Goal: Task Accomplishment & Management: Use online tool/utility

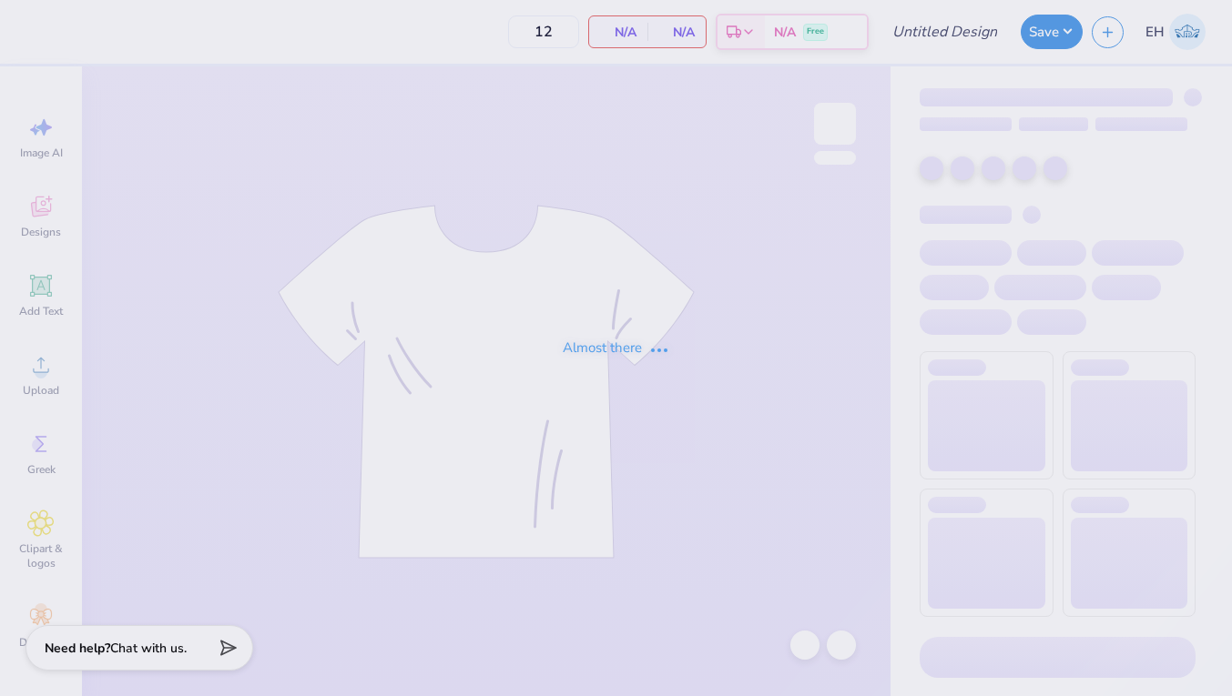
type input "AXID EXEC quarterzip"
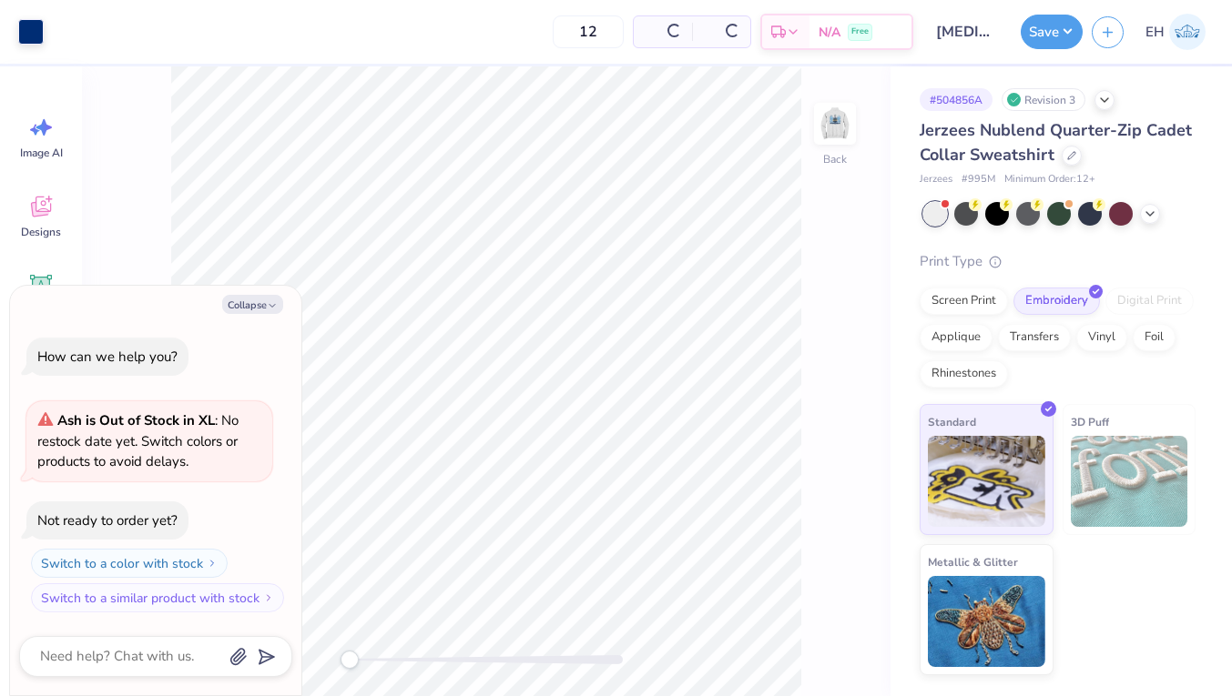
type textarea "x"
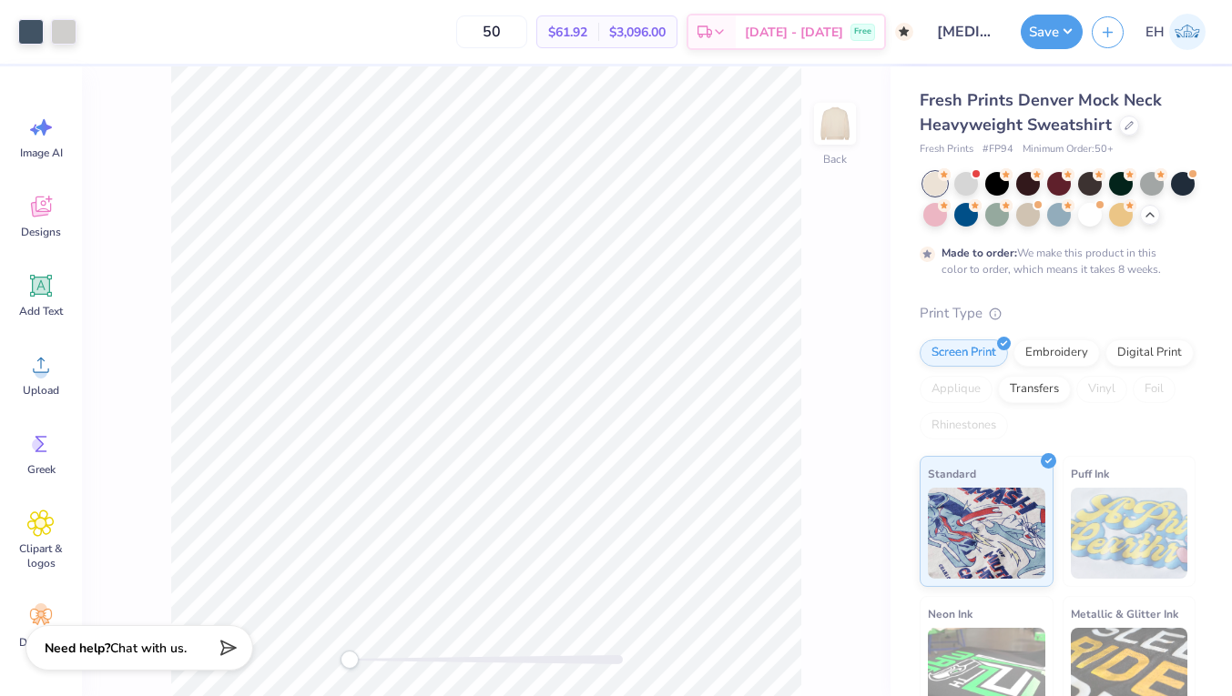
click at [902, 26] on circle at bounding box center [904, 32] width 18 height 18
click at [979, 35] on input "[MEDICAL_DATA] mock neck" at bounding box center [966, 32] width 89 height 36
click at [1046, 36] on button "Save" at bounding box center [1052, 29] width 62 height 35
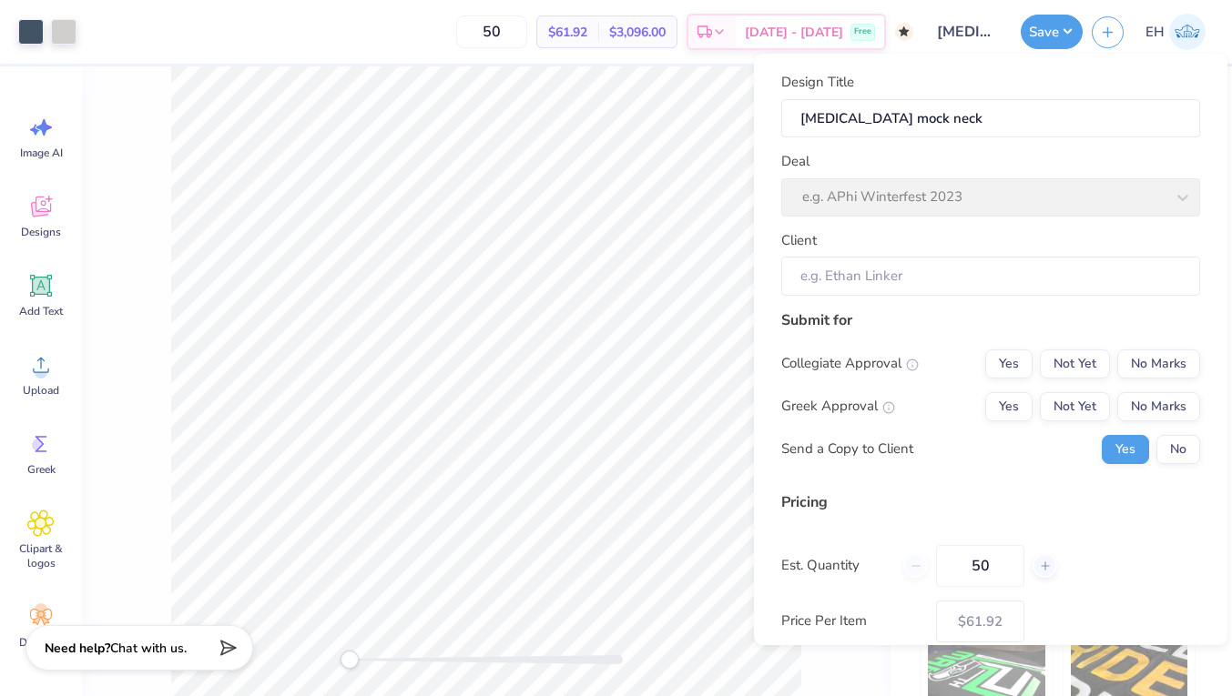
click at [1013, 194] on div "Deal e.g. APhi Winterfest 2023" at bounding box center [990, 184] width 419 height 66
click at [1199, 196] on div "Deal e.g. APhi Winterfest 2023" at bounding box center [990, 184] width 419 height 66
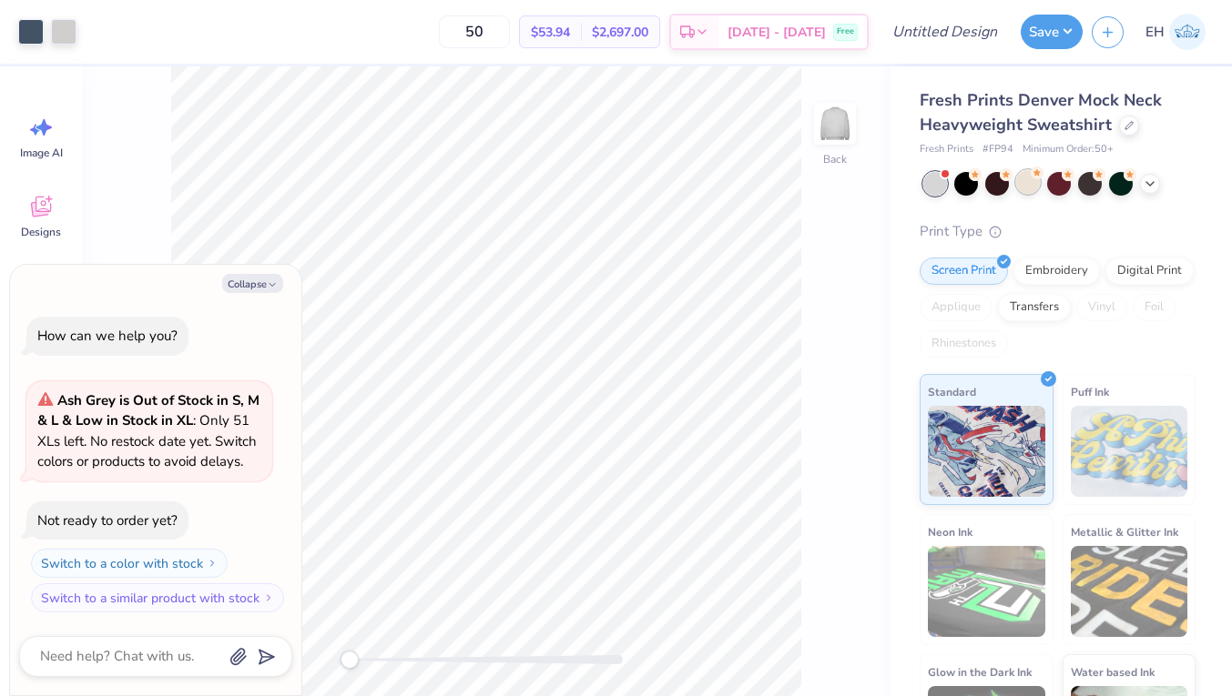
click at [1036, 182] on div at bounding box center [1028, 182] width 24 height 24
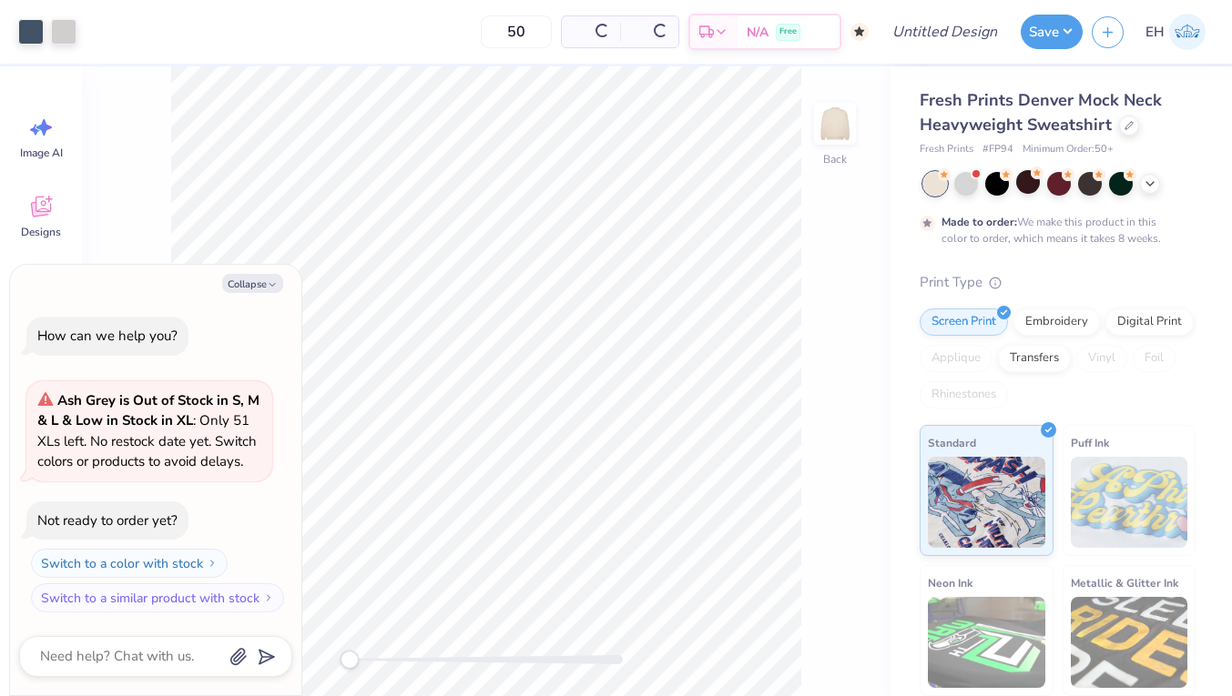
scroll to position [56, 0]
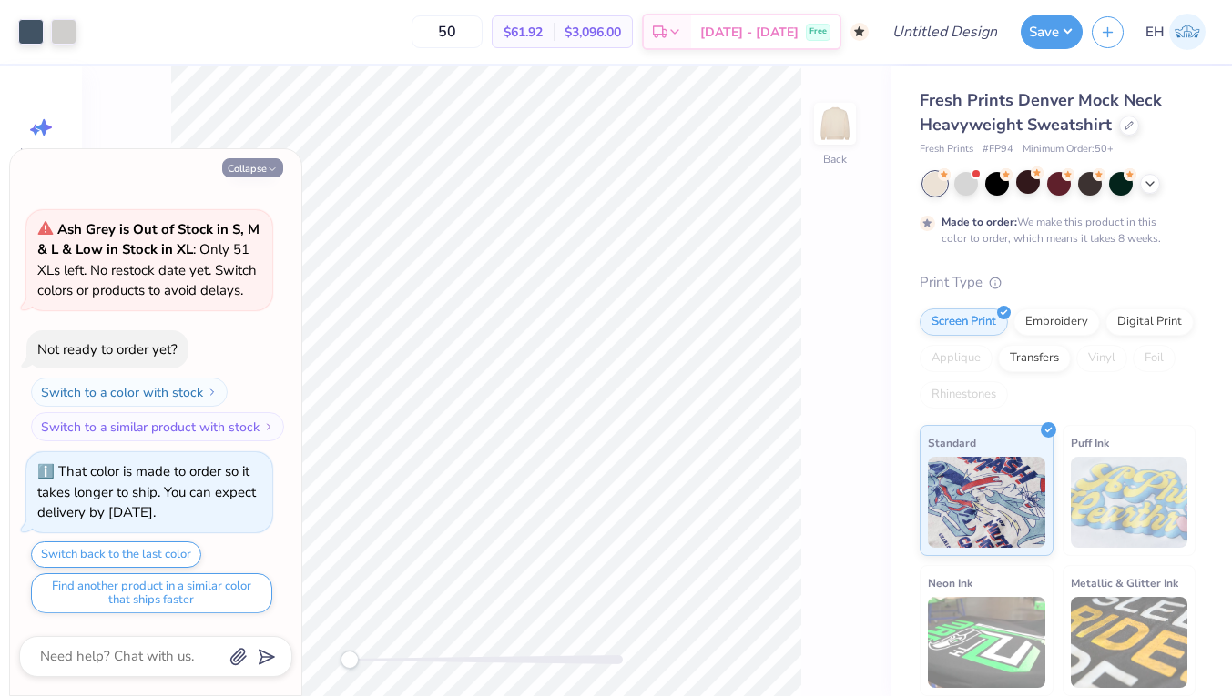
click at [268, 169] on icon "button" at bounding box center [272, 169] width 11 height 11
type textarea "x"
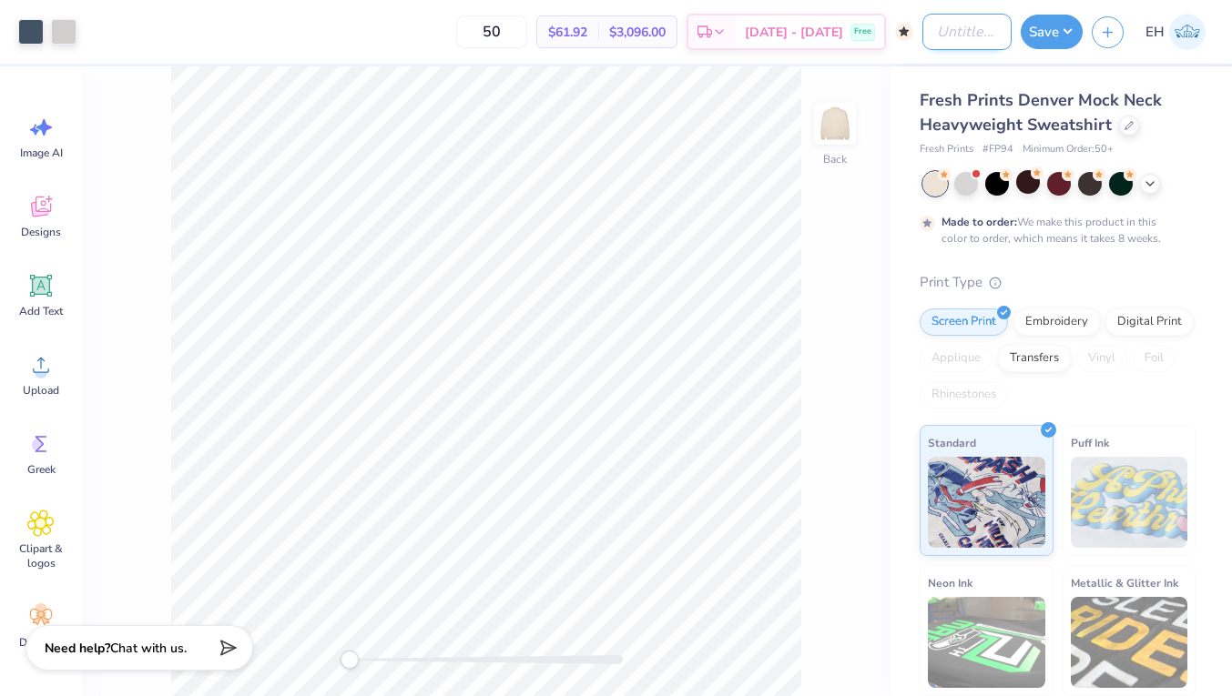
click at [970, 42] on input "Design Title" at bounding box center [966, 32] width 89 height 36
type input "axid mock neck"
click at [1061, 36] on button "Save" at bounding box center [1052, 29] width 62 height 35
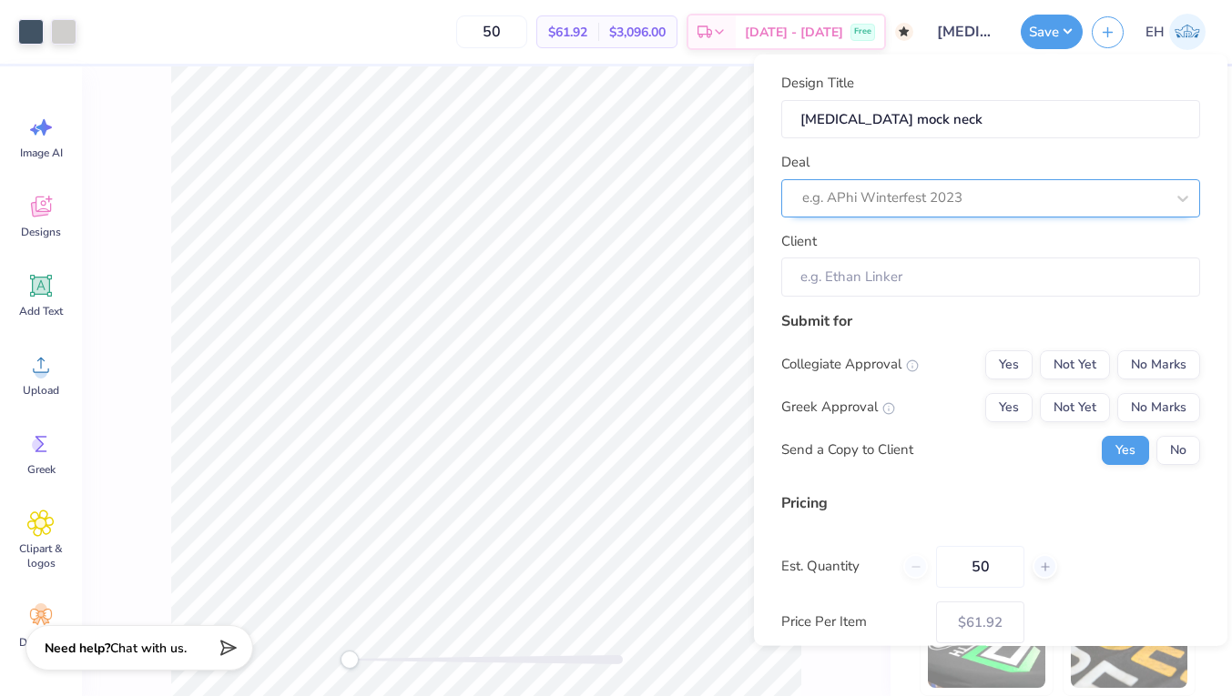
click at [1016, 198] on div at bounding box center [983, 198] width 362 height 25
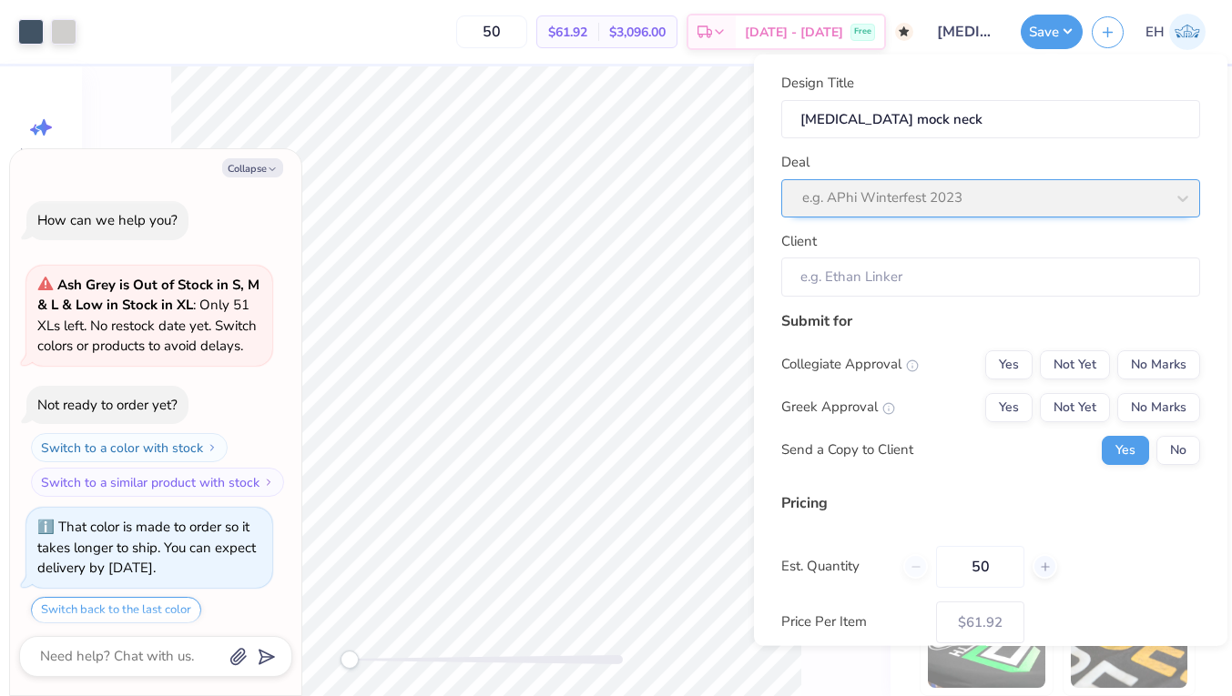
scroll to position [126, 0]
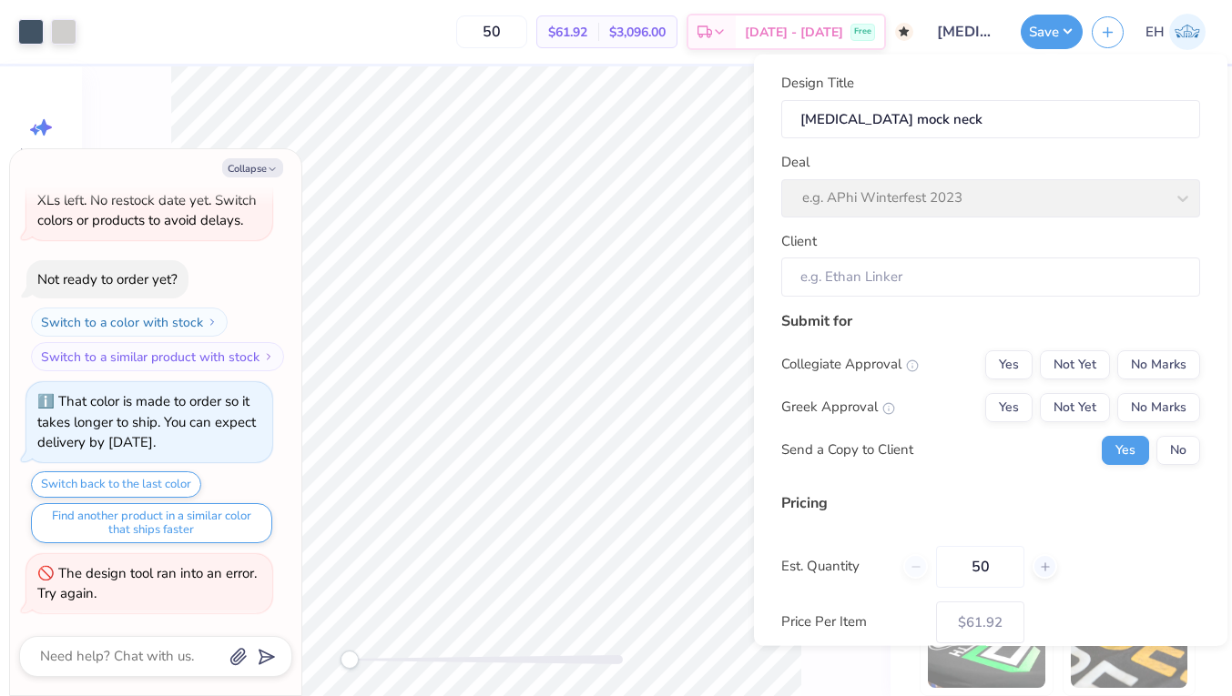
click at [1016, 202] on div "Deal e.g. APhi Winterfest 2023" at bounding box center [990, 185] width 419 height 66
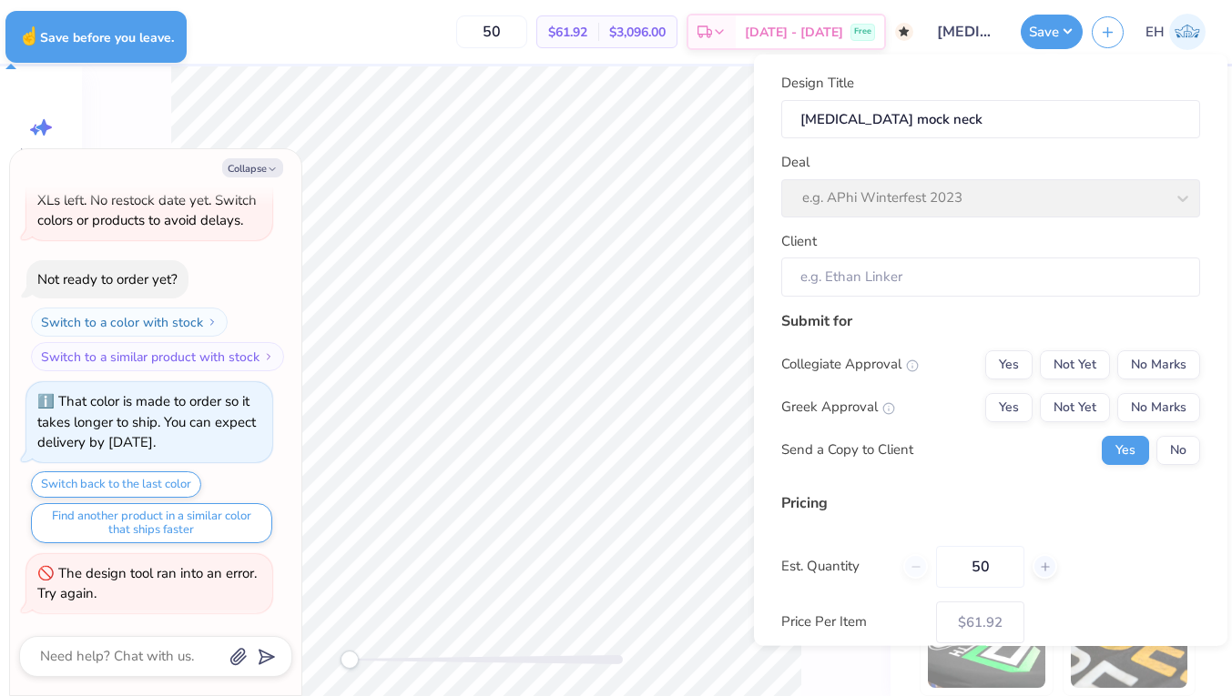
type textarea "x"
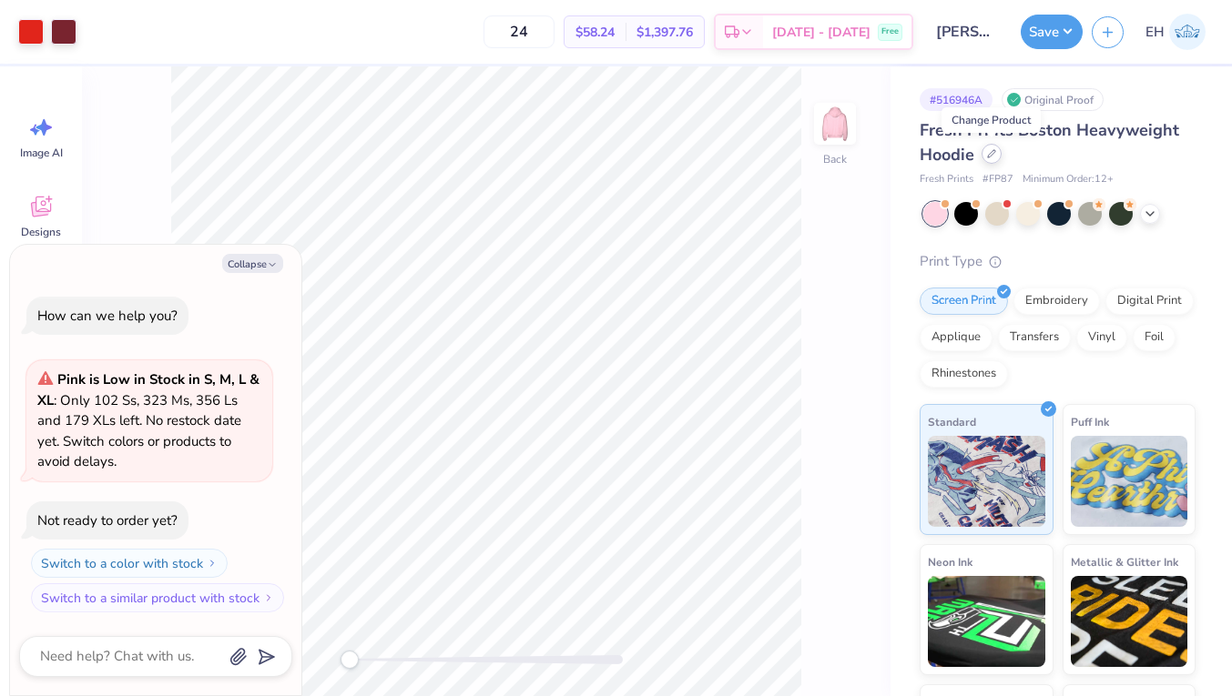
click at [992, 157] on icon at bounding box center [991, 153] width 9 height 9
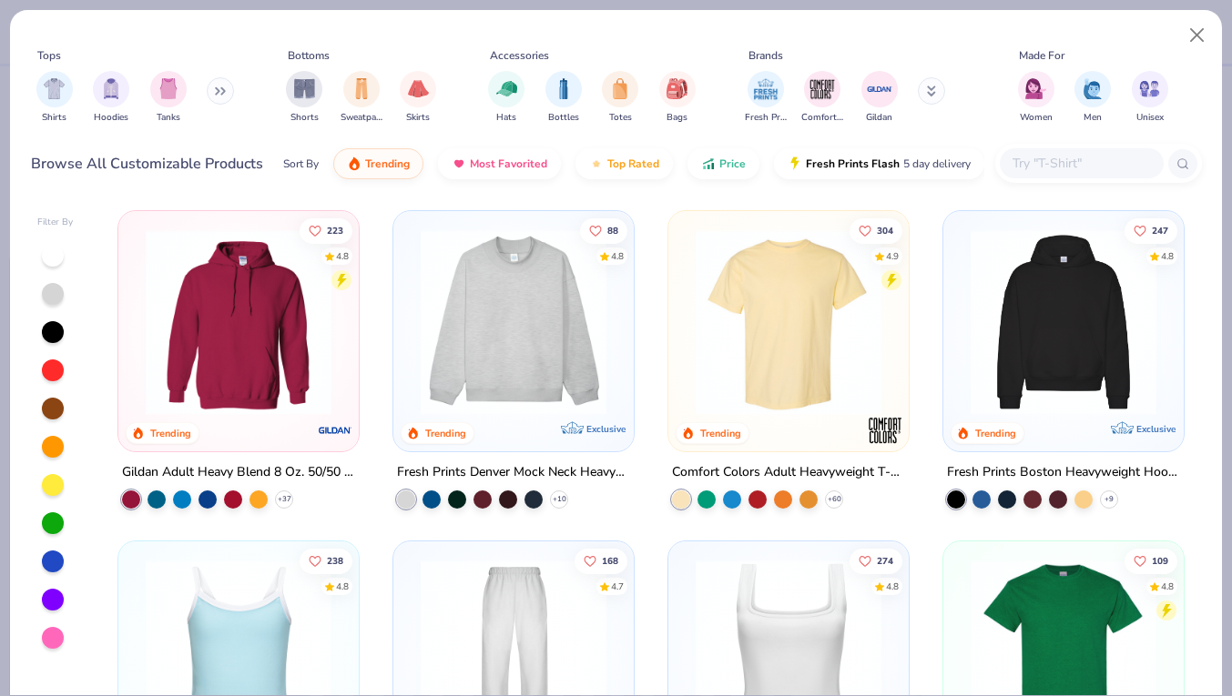
click at [510, 311] on img at bounding box center [513, 322] width 204 height 186
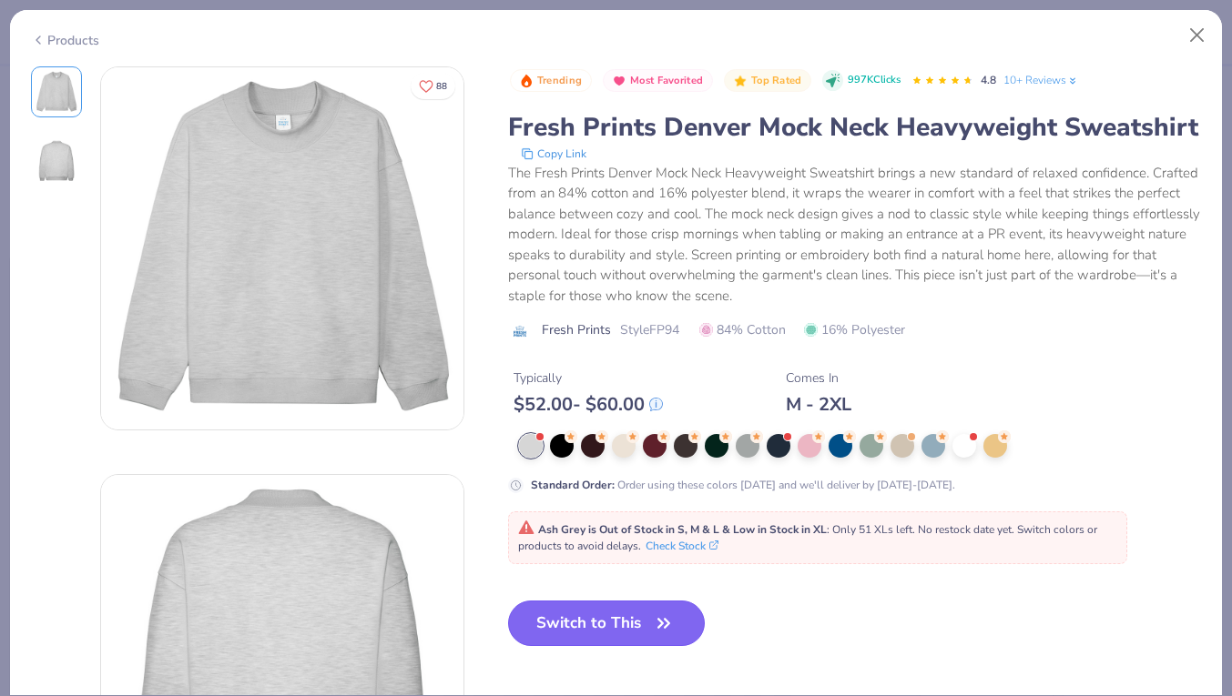
click at [605, 641] on button "Switch to This" at bounding box center [607, 624] width 198 height 46
type textarea "x"
type input "50"
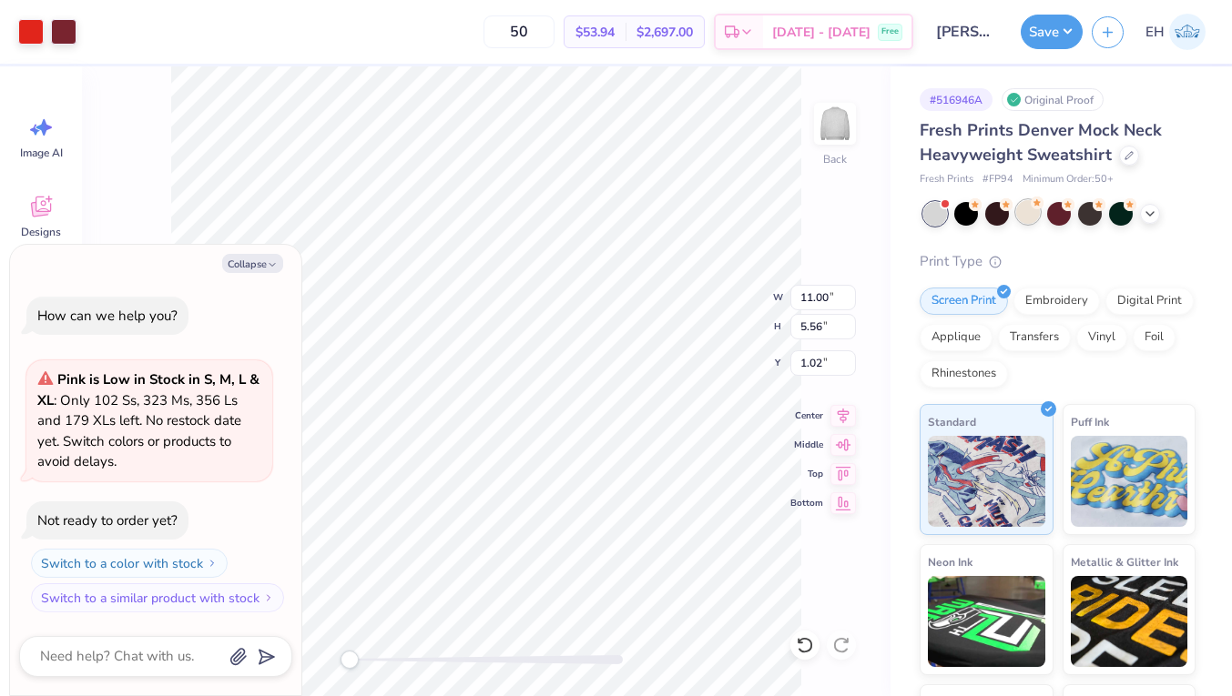
click at [1035, 215] on div at bounding box center [1028, 212] width 24 height 24
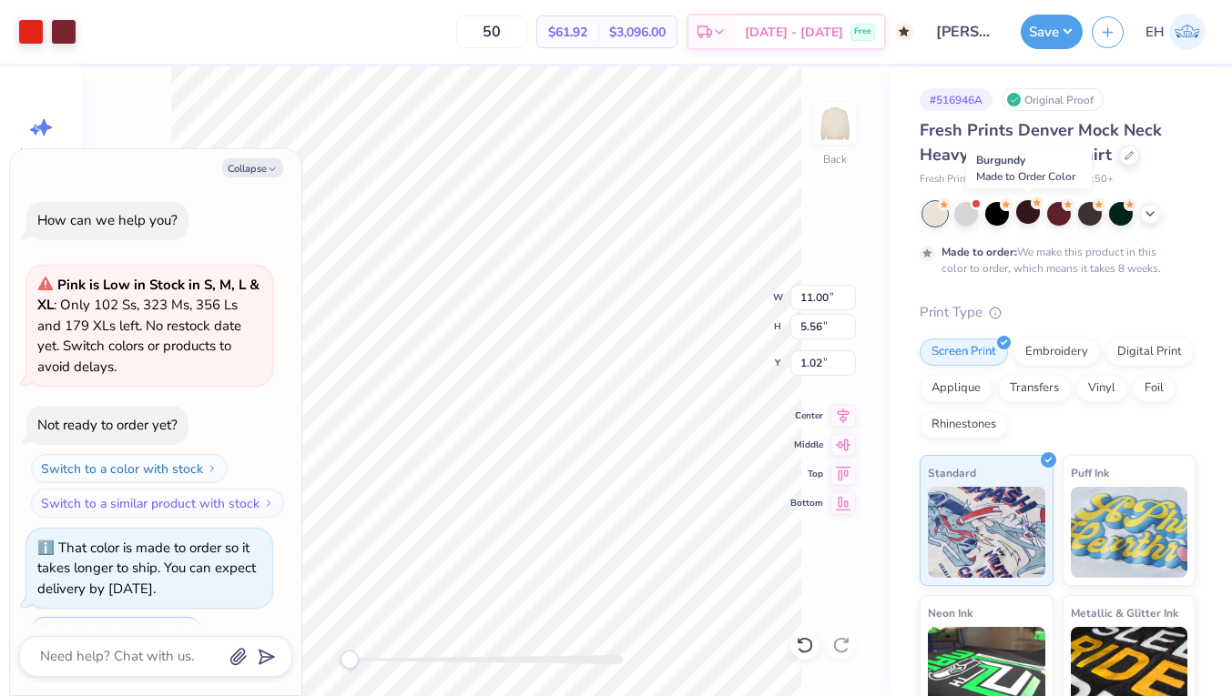
scroll to position [76, 0]
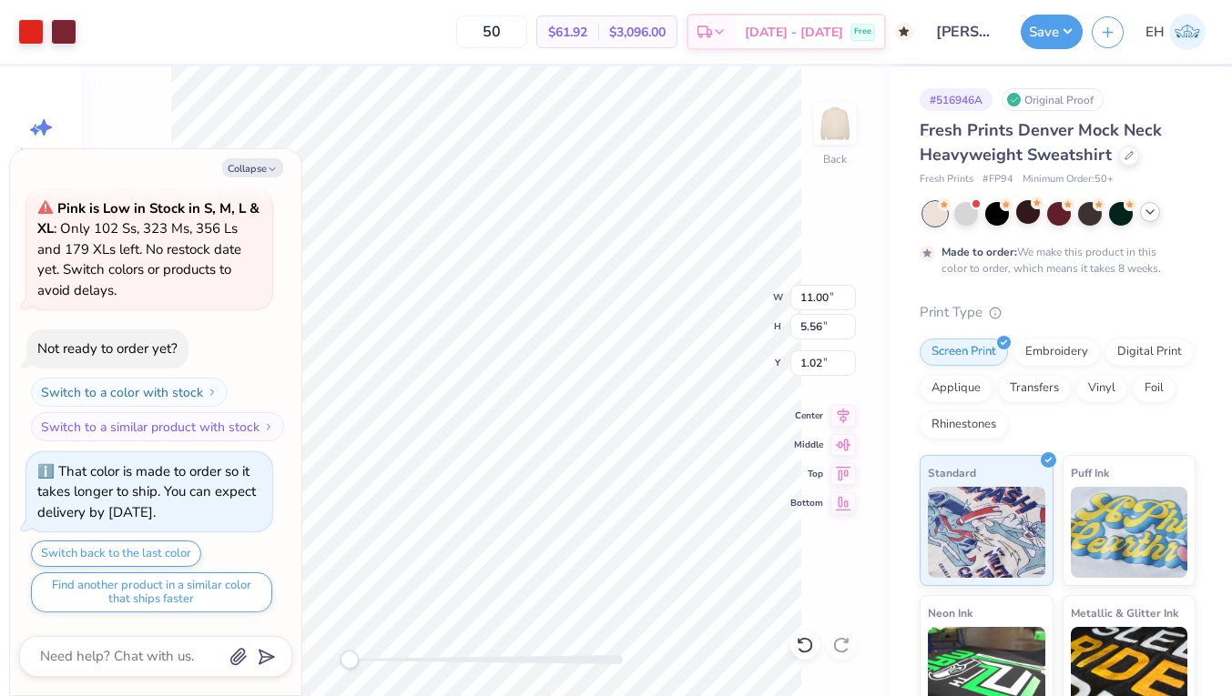
click at [1154, 216] on icon at bounding box center [1150, 212] width 15 height 15
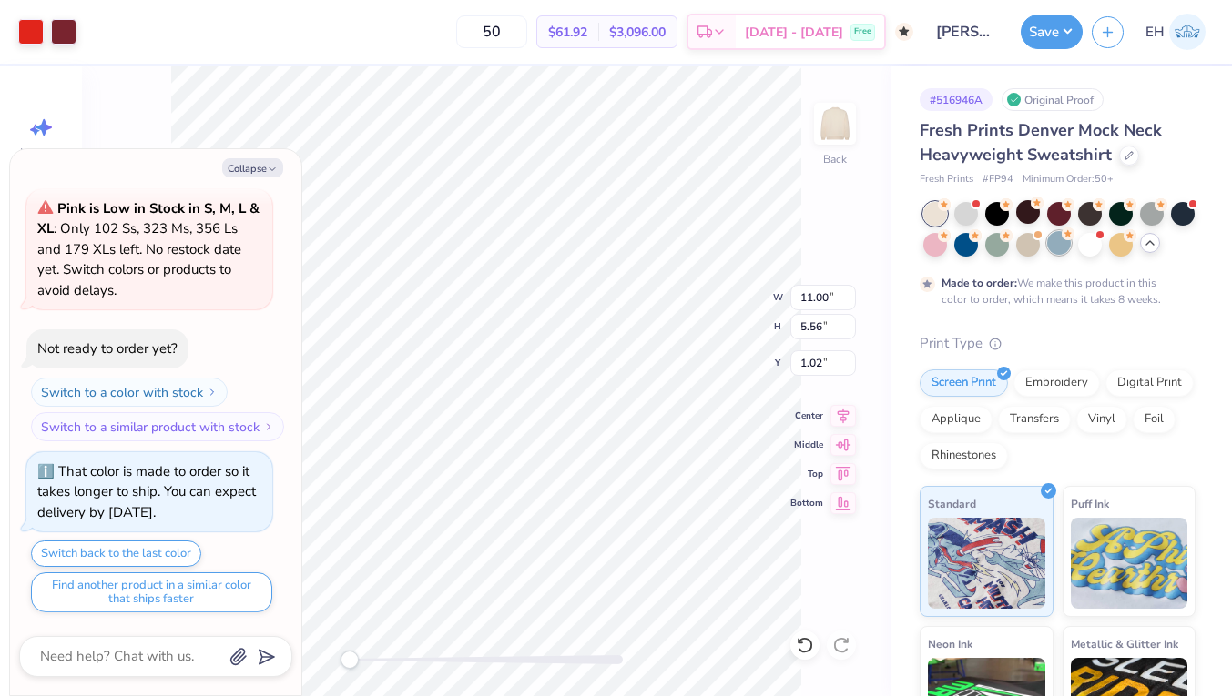
click at [1061, 249] on div at bounding box center [1059, 243] width 24 height 24
click at [1093, 244] on div at bounding box center [1090, 243] width 24 height 24
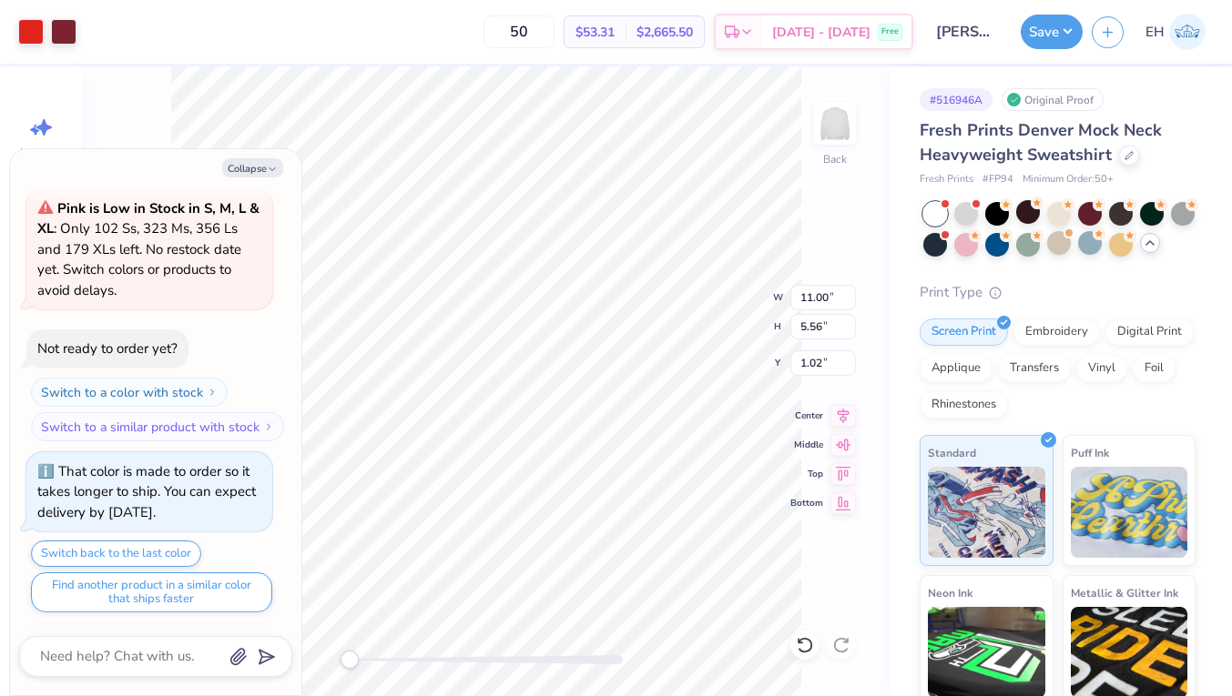
scroll to position [465, 0]
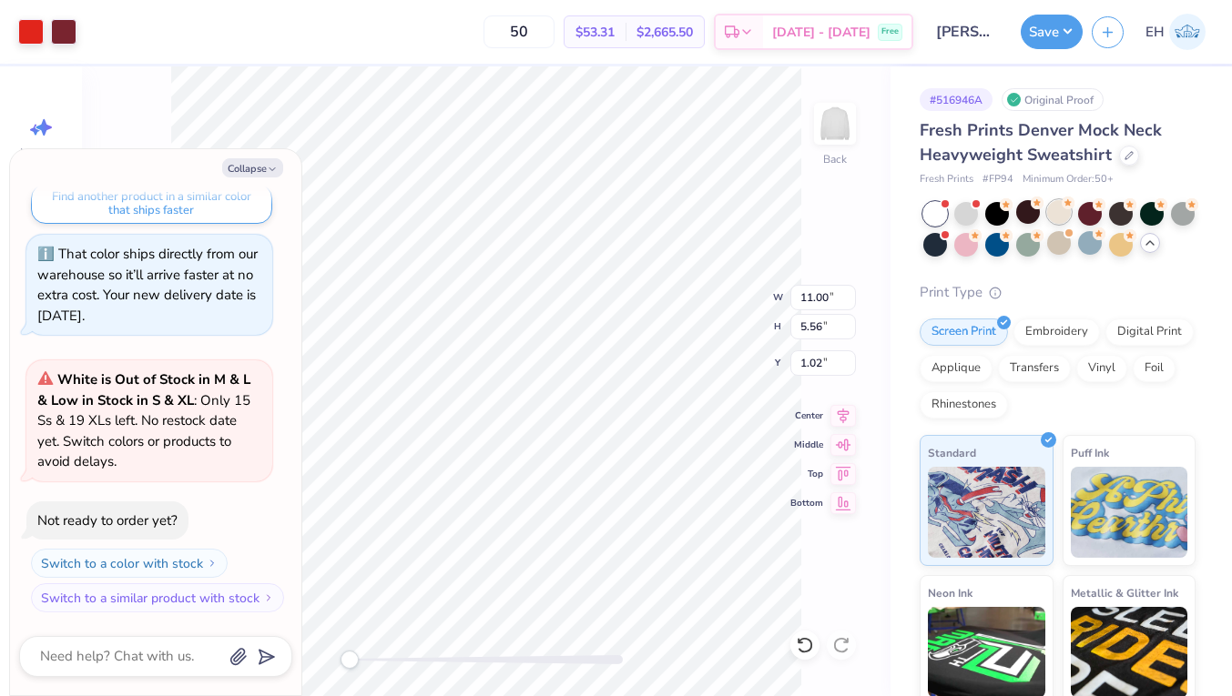
click at [1062, 212] on div at bounding box center [1059, 212] width 24 height 24
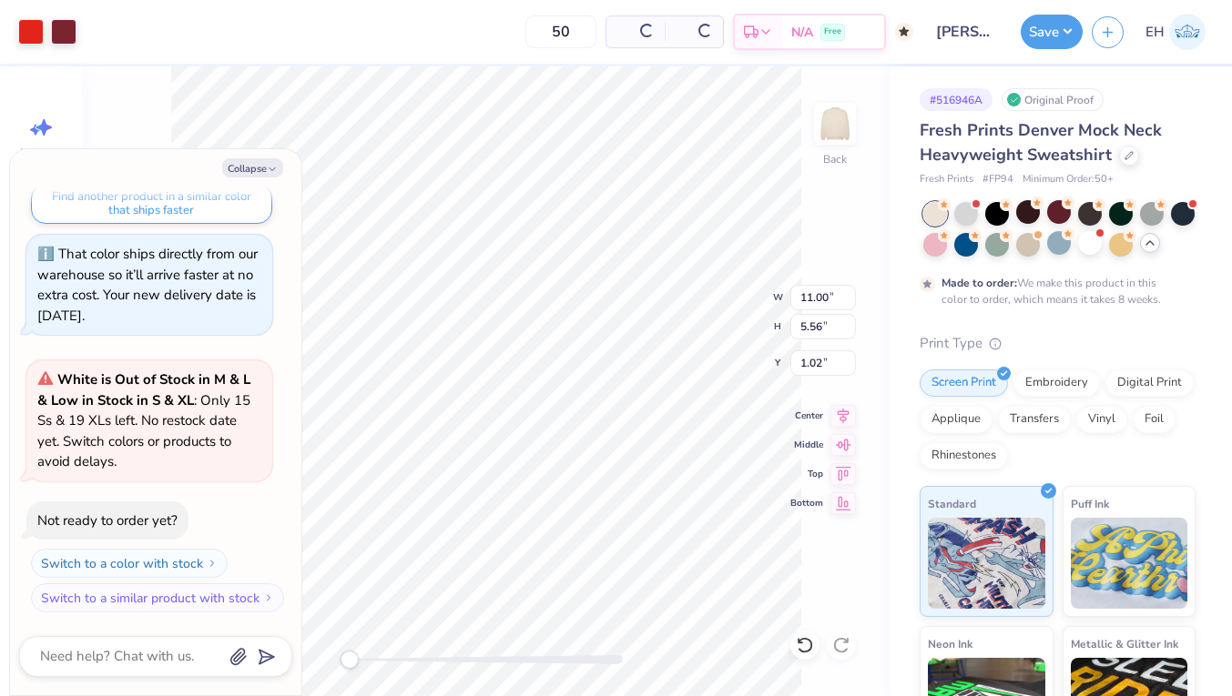
scroll to position [636, 0]
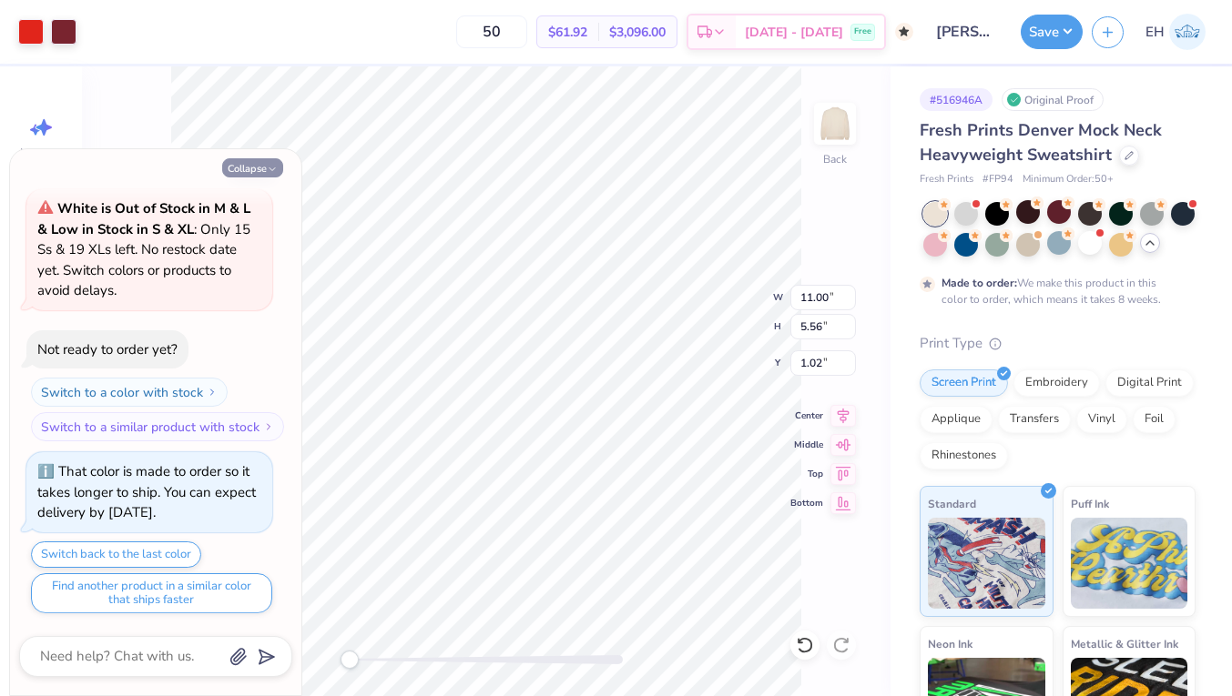
click at [270, 173] on icon "button" at bounding box center [272, 169] width 11 height 11
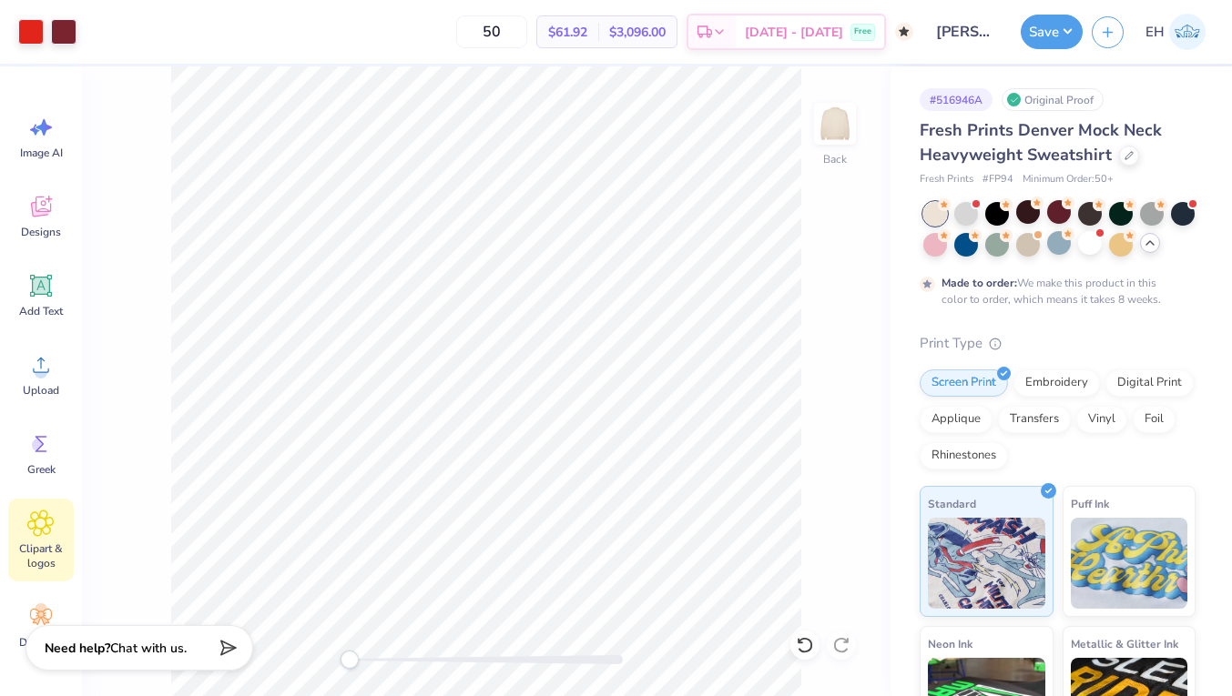
scroll to position [1, 0]
click at [33, 625] on icon at bounding box center [40, 616] width 27 height 27
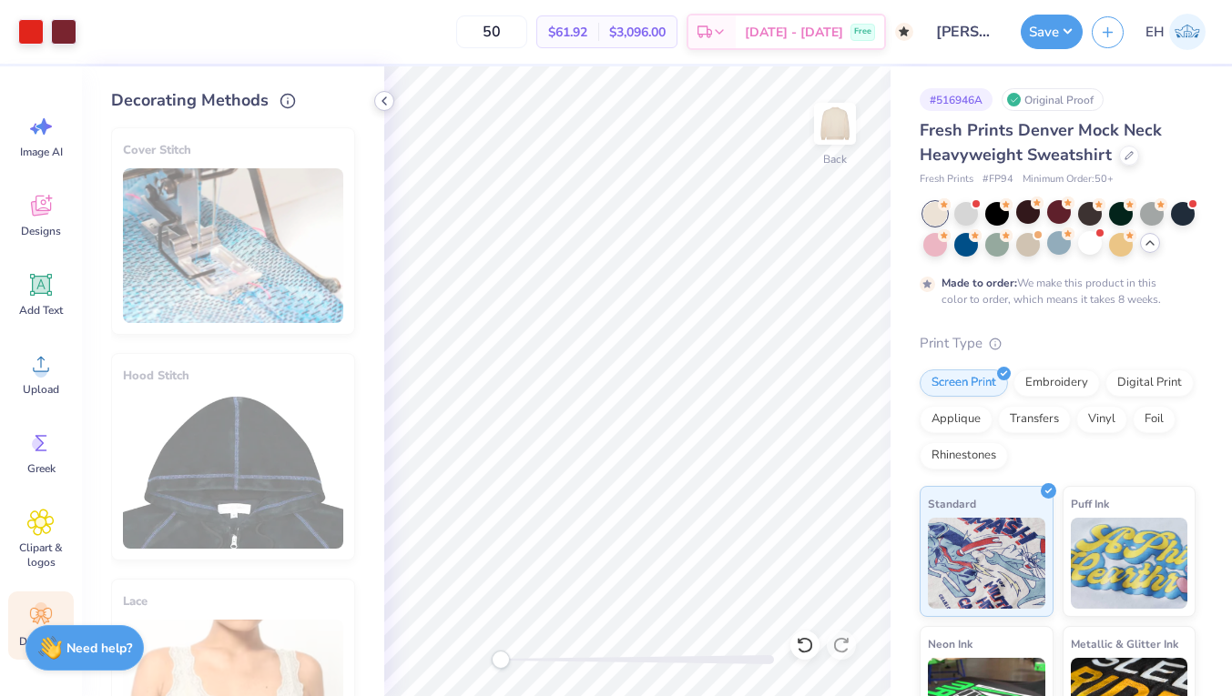
click at [387, 101] on icon at bounding box center [384, 101] width 15 height 15
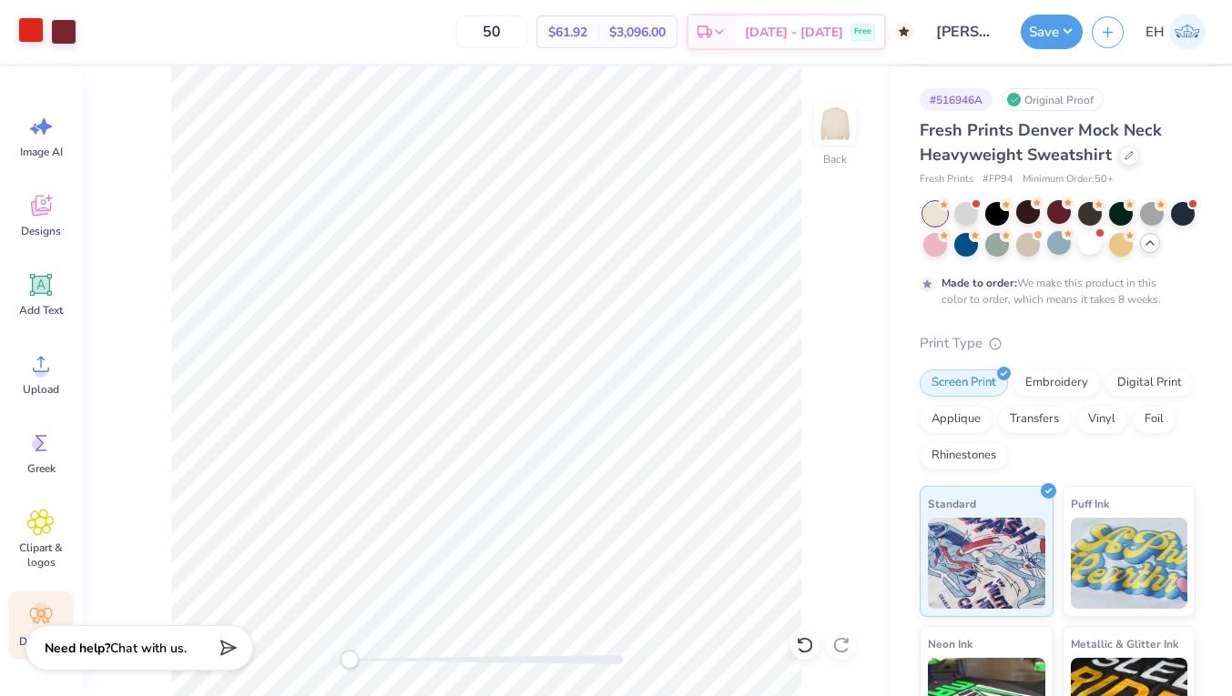
click at [32, 32] on div at bounding box center [30, 29] width 25 height 25
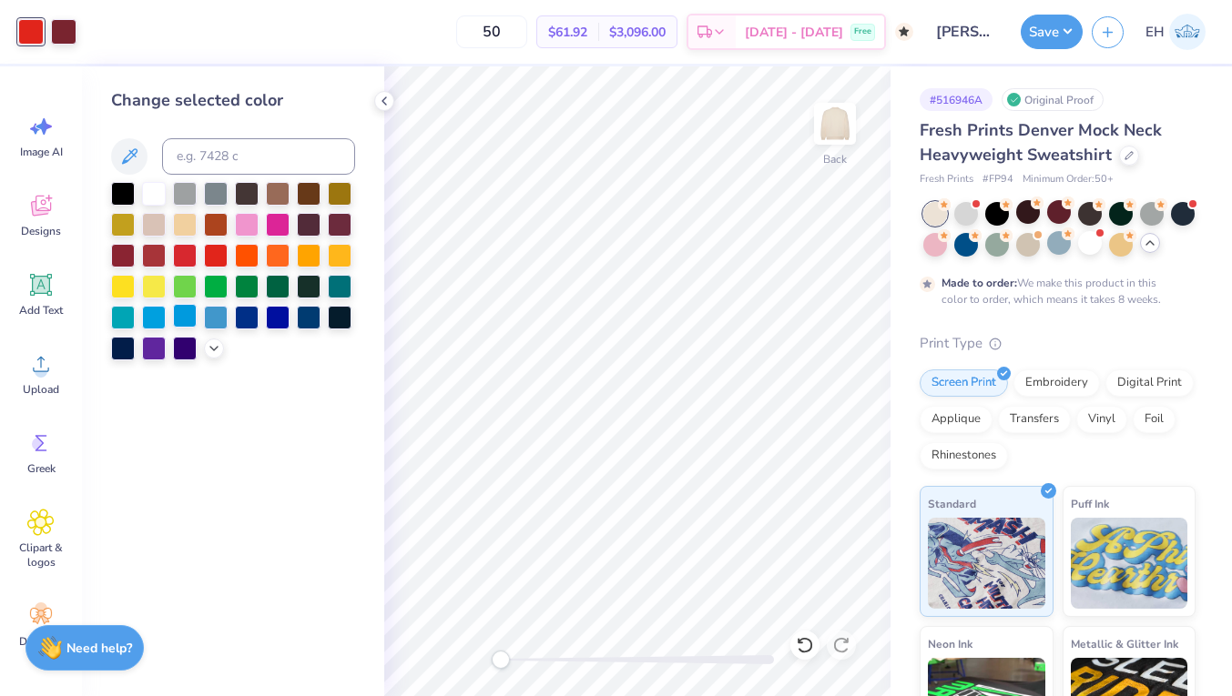
click at [184, 324] on div at bounding box center [185, 316] width 24 height 24
click at [65, 35] on div at bounding box center [63, 29] width 25 height 25
click at [250, 316] on div at bounding box center [247, 316] width 24 height 24
click at [327, 430] on div "Change selected color" at bounding box center [233, 381] width 302 height 630
click at [381, 104] on icon at bounding box center [384, 101] width 15 height 15
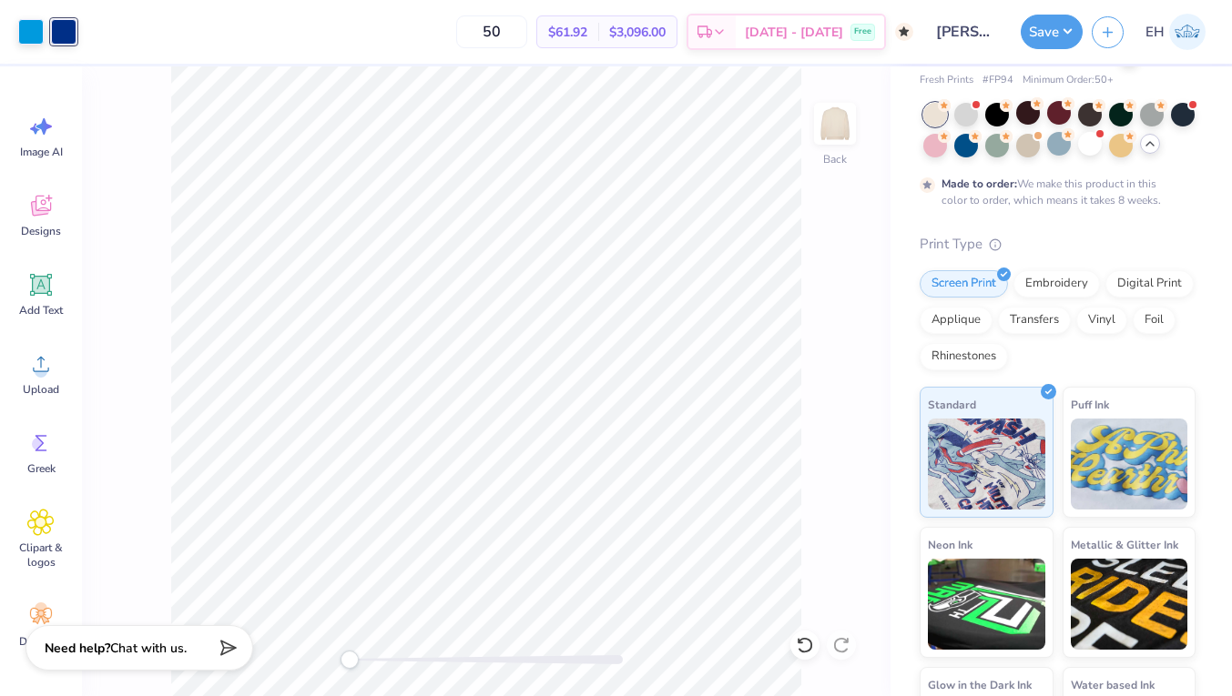
scroll to position [101, 0]
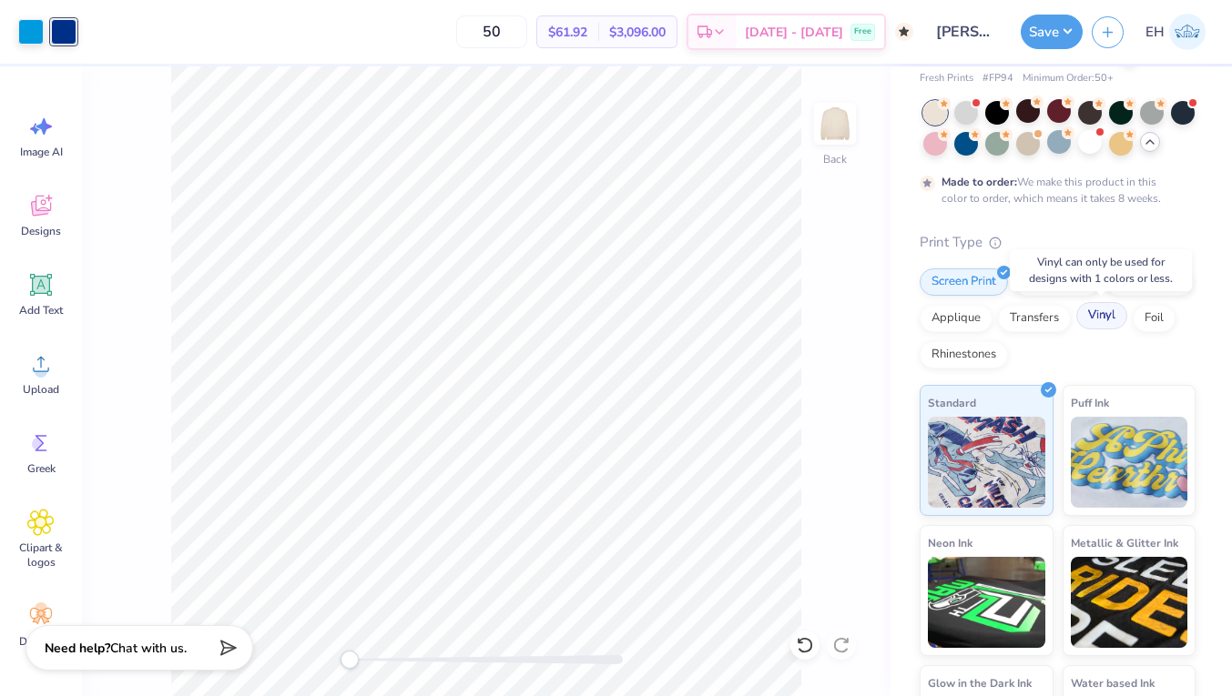
click at [1108, 319] on div "Vinyl" at bounding box center [1101, 315] width 51 height 27
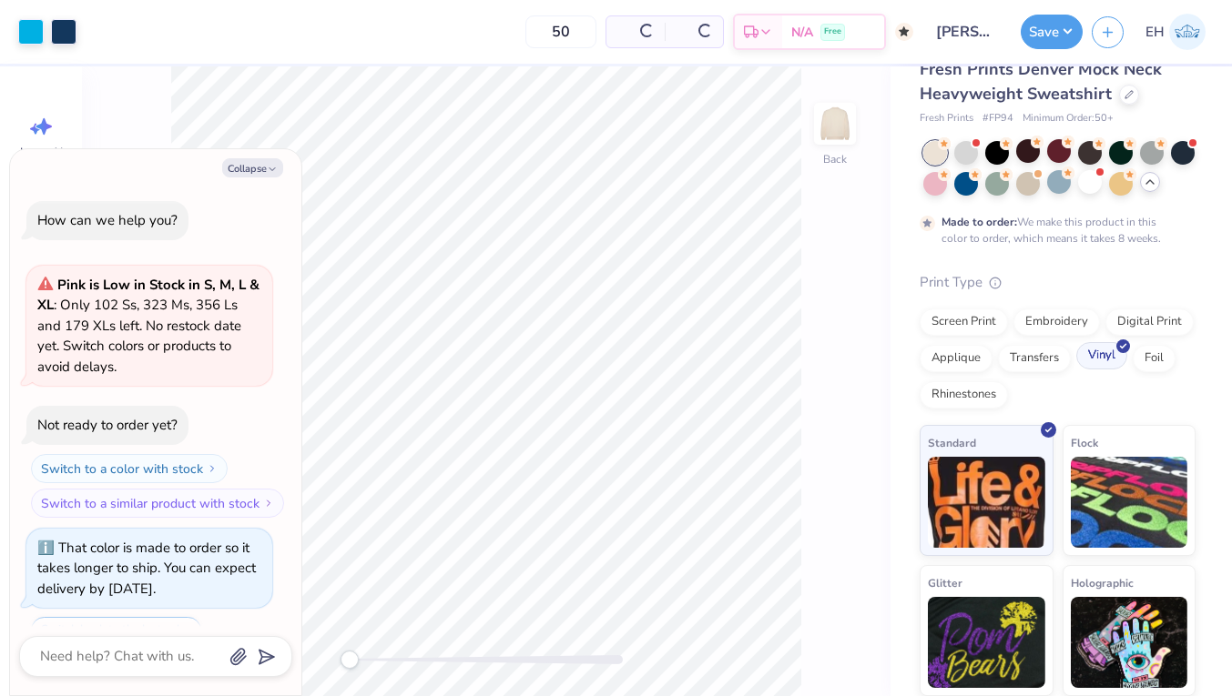
scroll to position [929, 0]
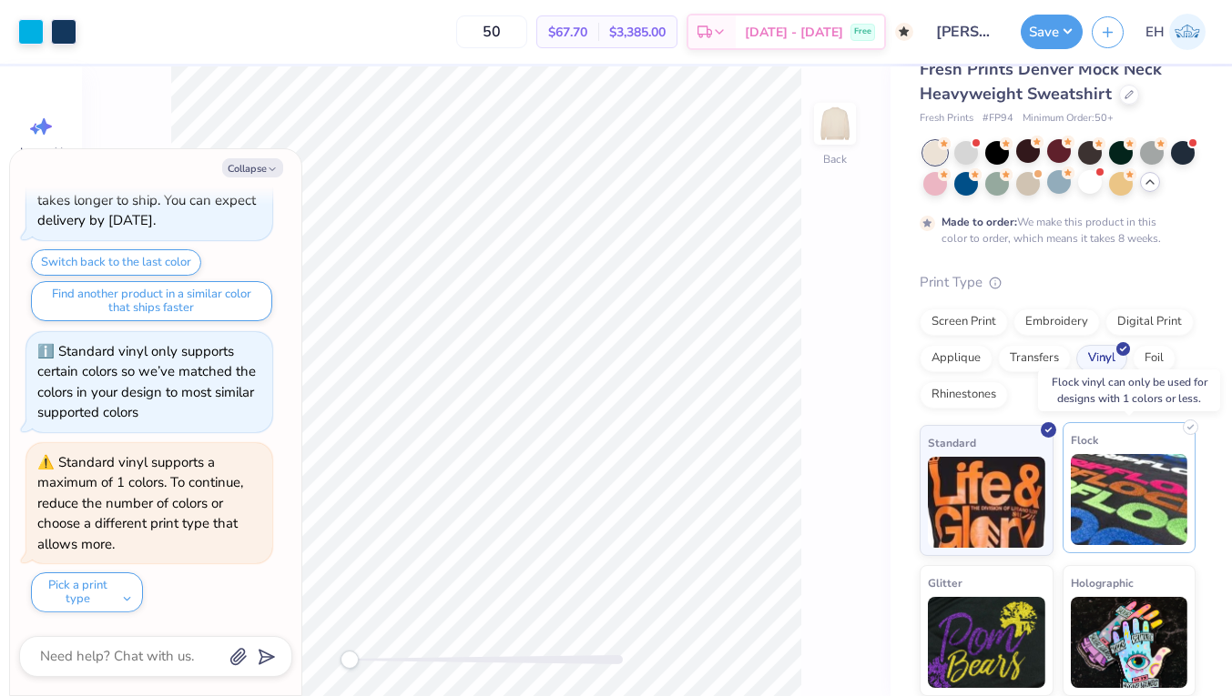
click at [1116, 509] on img at bounding box center [1129, 499] width 117 height 91
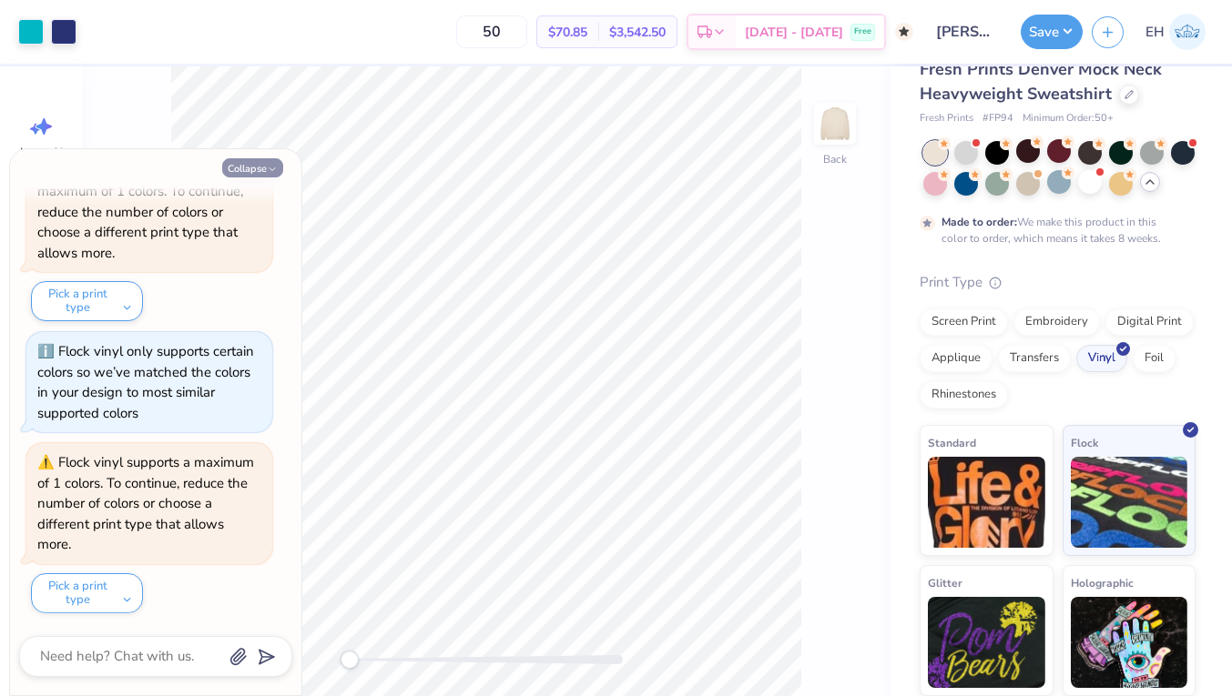
click at [272, 168] on icon "button" at bounding box center [272, 169] width 11 height 11
type textarea "x"
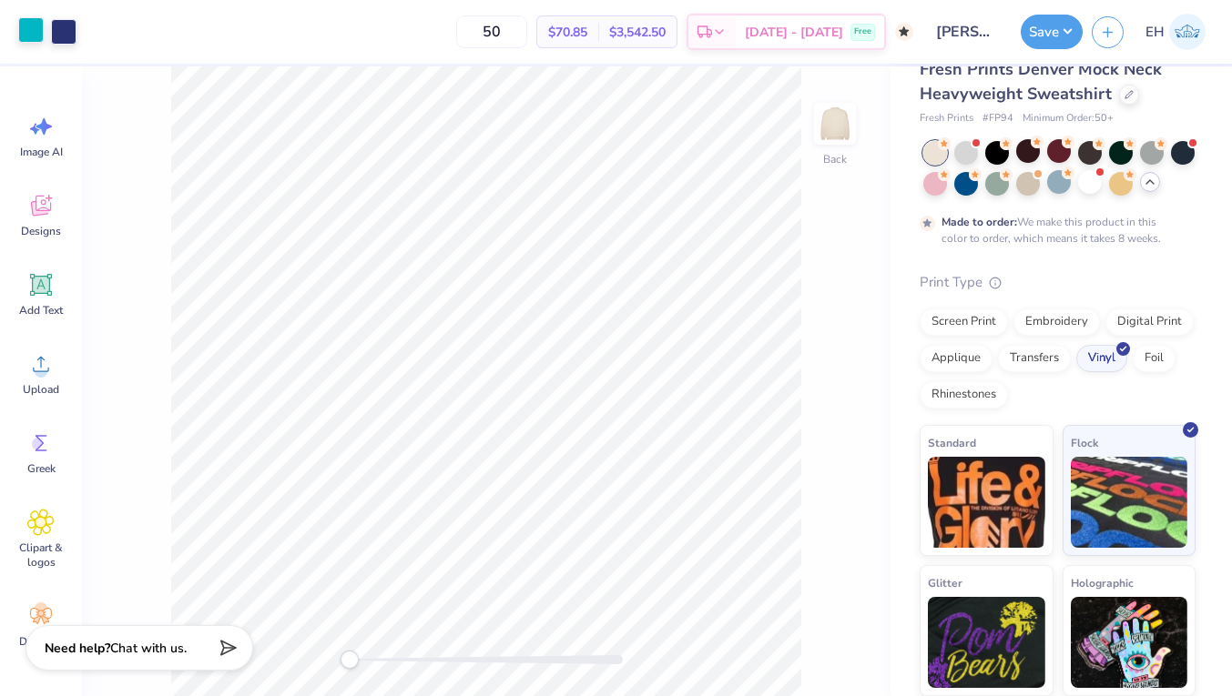
click at [36, 33] on div at bounding box center [30, 29] width 25 height 25
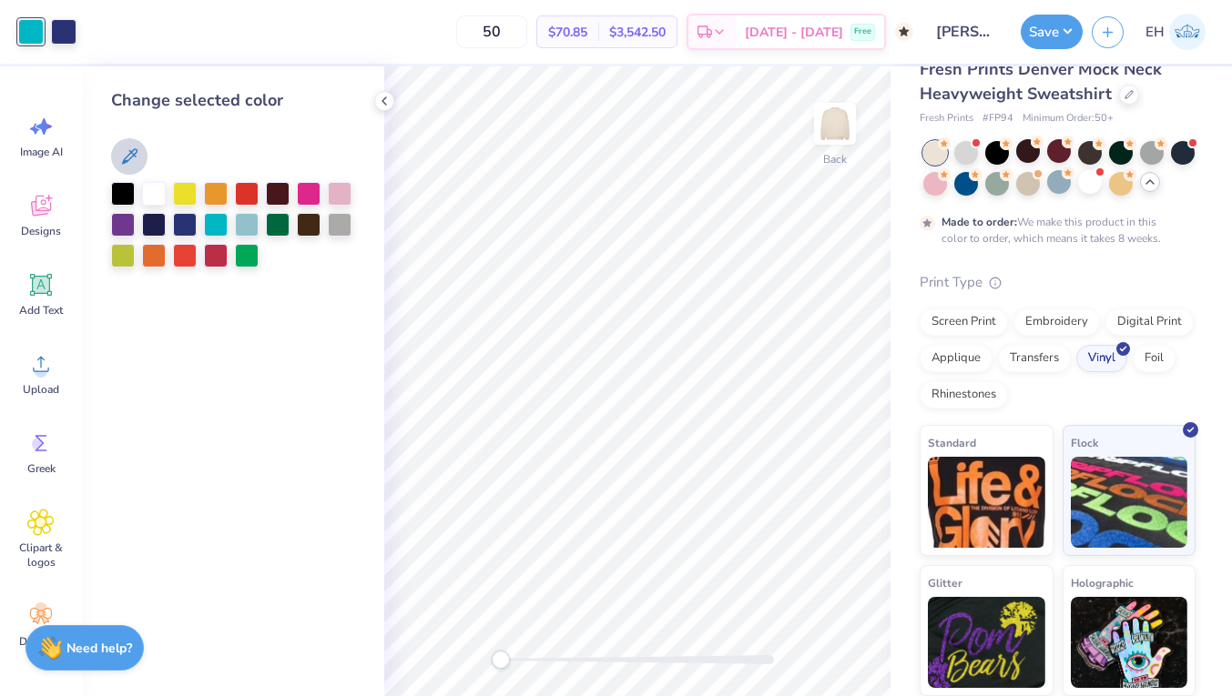
click at [131, 156] on icon at bounding box center [129, 157] width 22 height 22
click at [132, 157] on icon at bounding box center [129, 157] width 22 height 22
click at [217, 225] on div at bounding box center [216, 223] width 24 height 24
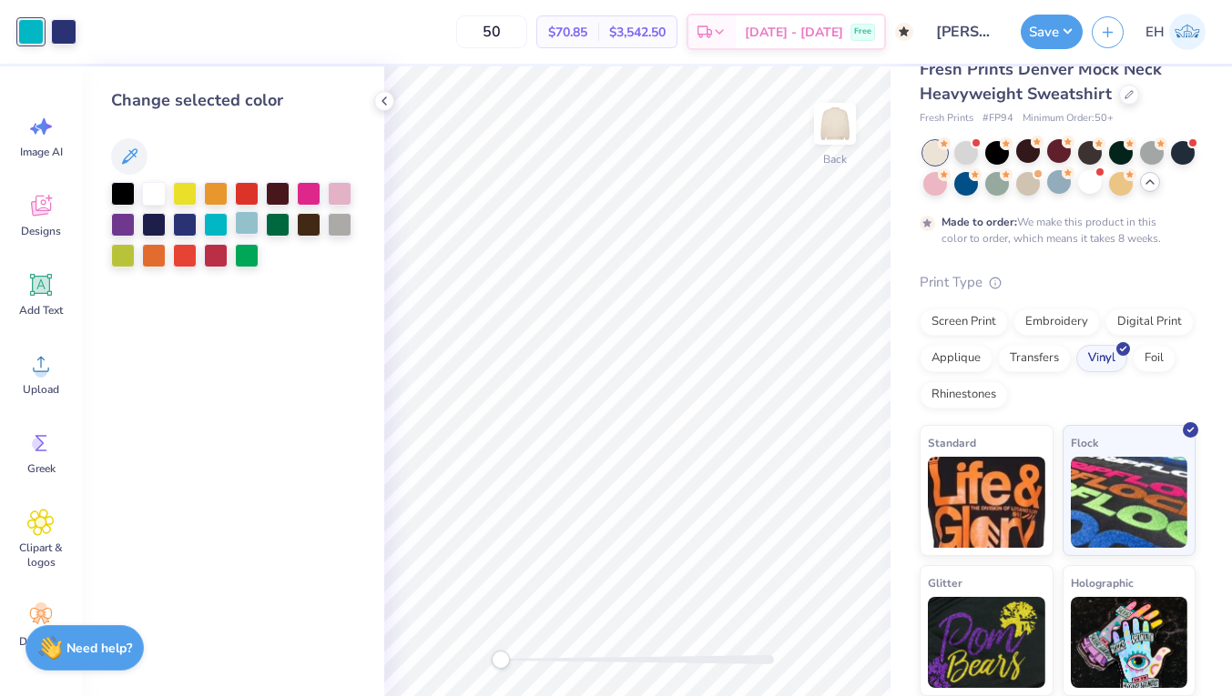
click at [243, 225] on div at bounding box center [247, 223] width 24 height 24
click at [386, 93] on div at bounding box center [384, 101] width 20 height 20
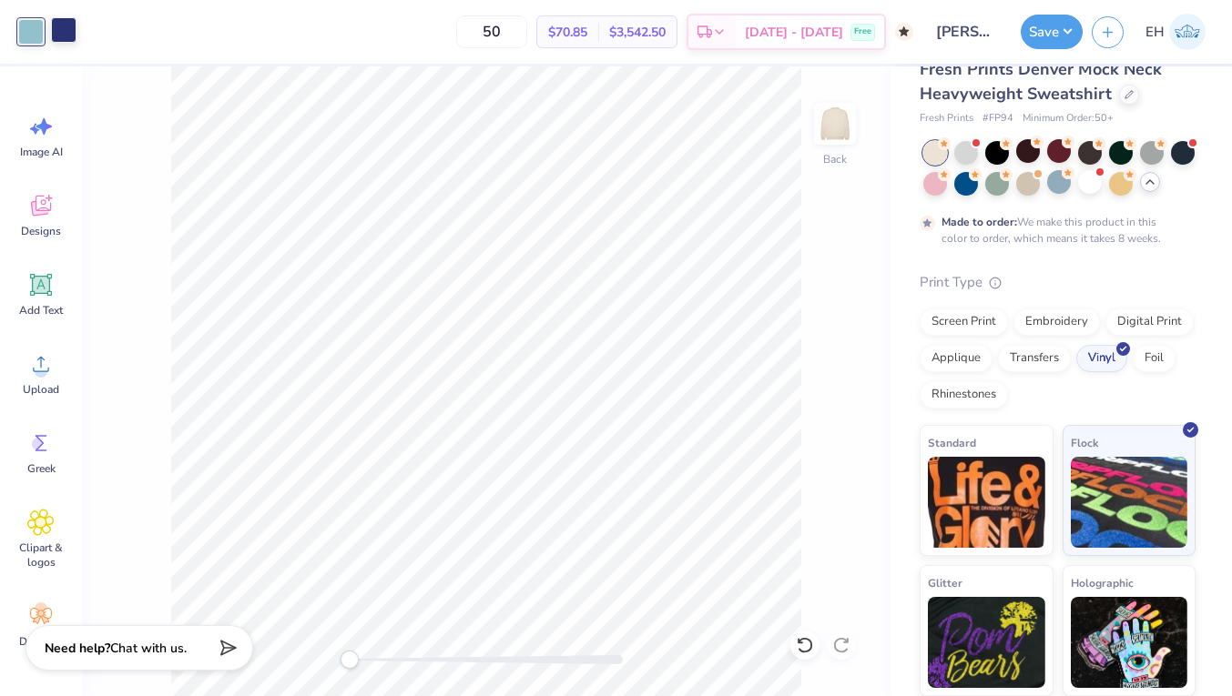
click at [61, 22] on div at bounding box center [63, 29] width 25 height 25
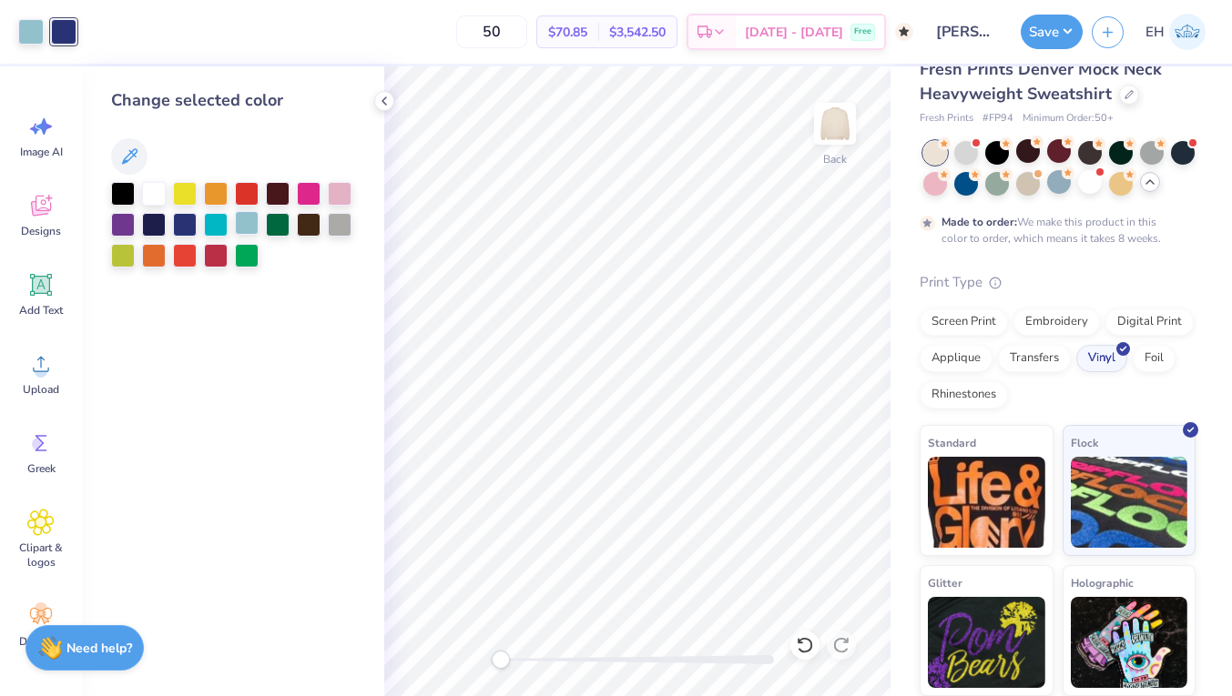
click at [241, 221] on div at bounding box center [247, 223] width 24 height 24
click at [34, 35] on div at bounding box center [30, 31] width 25 height 25
click at [125, 191] on div at bounding box center [123, 192] width 24 height 24
click at [173, 218] on div at bounding box center [185, 223] width 24 height 24
click at [188, 222] on div at bounding box center [185, 223] width 24 height 24
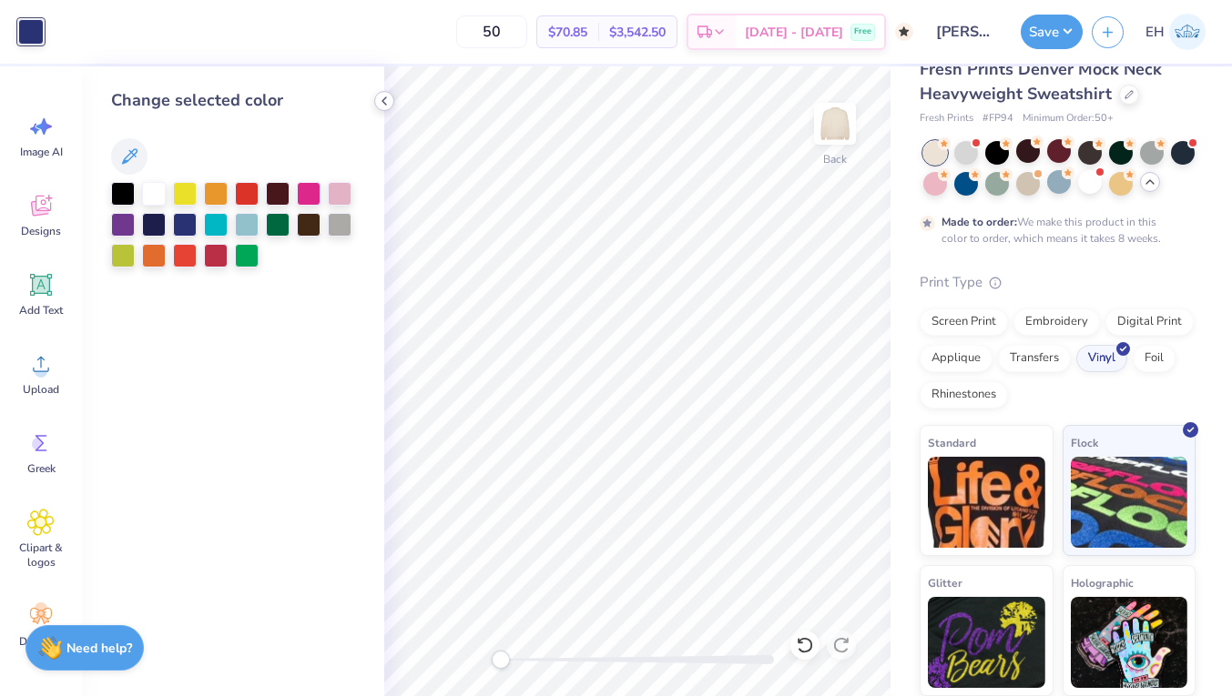
click at [391, 103] on icon at bounding box center [384, 101] width 15 height 15
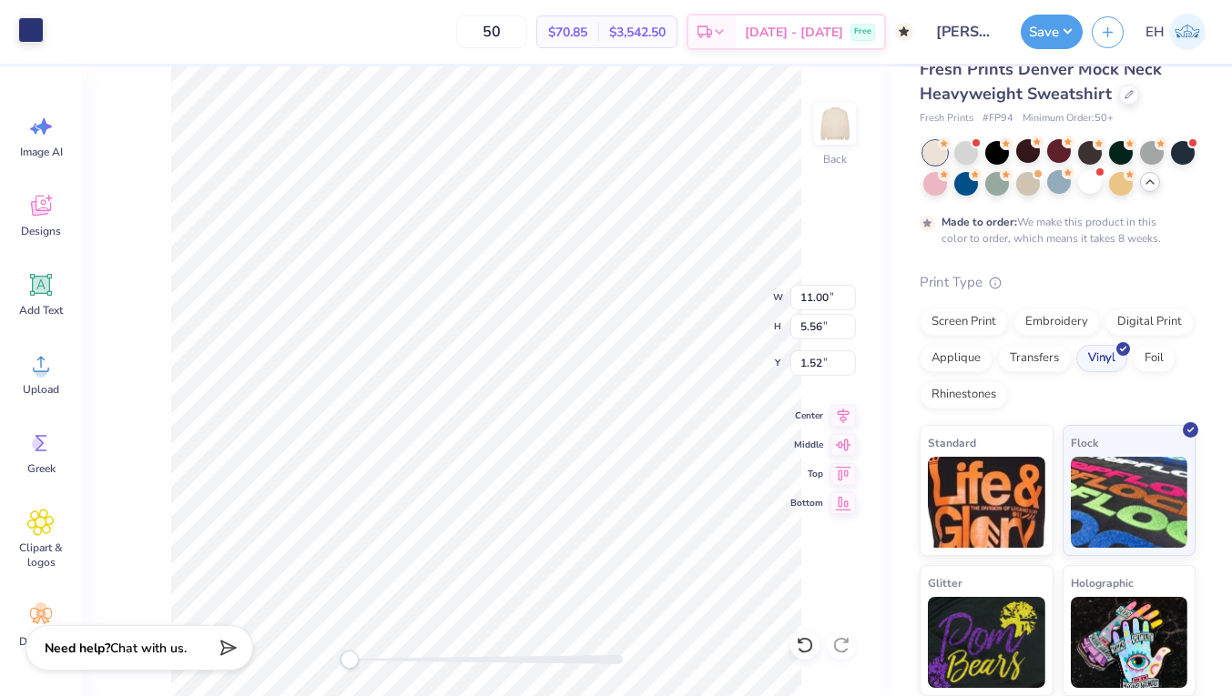
click at [39, 27] on div at bounding box center [30, 29] width 25 height 25
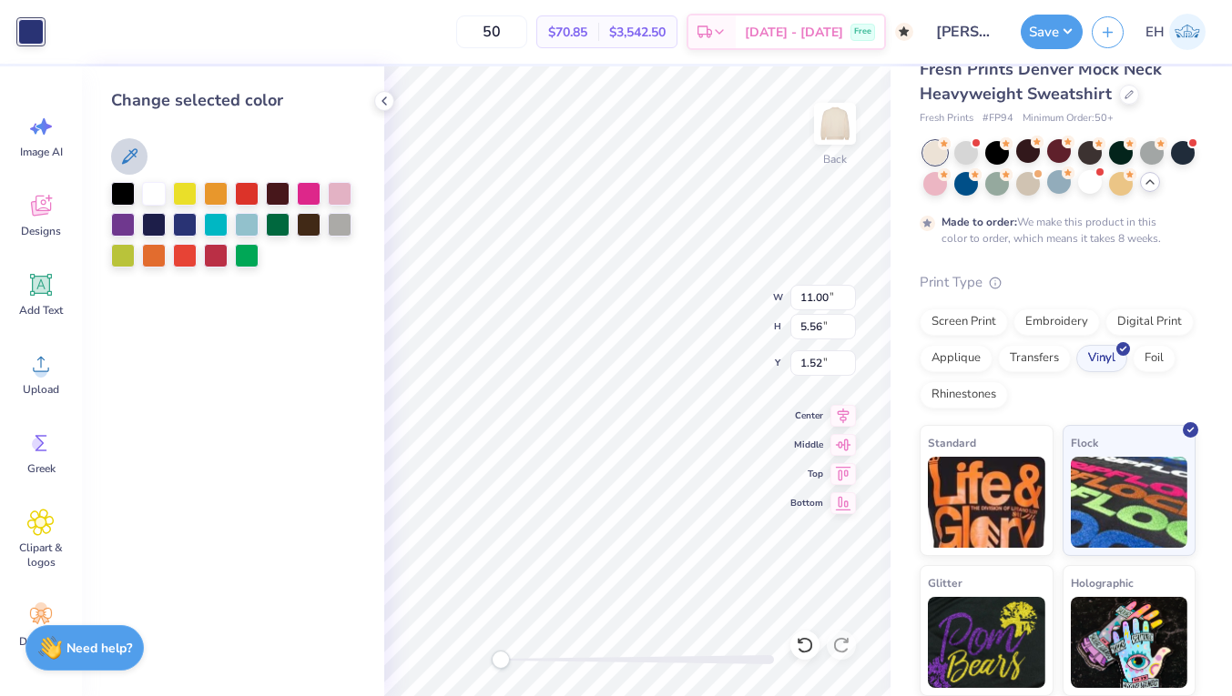
click at [130, 157] on icon at bounding box center [129, 157] width 22 height 22
click at [214, 224] on div at bounding box center [216, 223] width 24 height 24
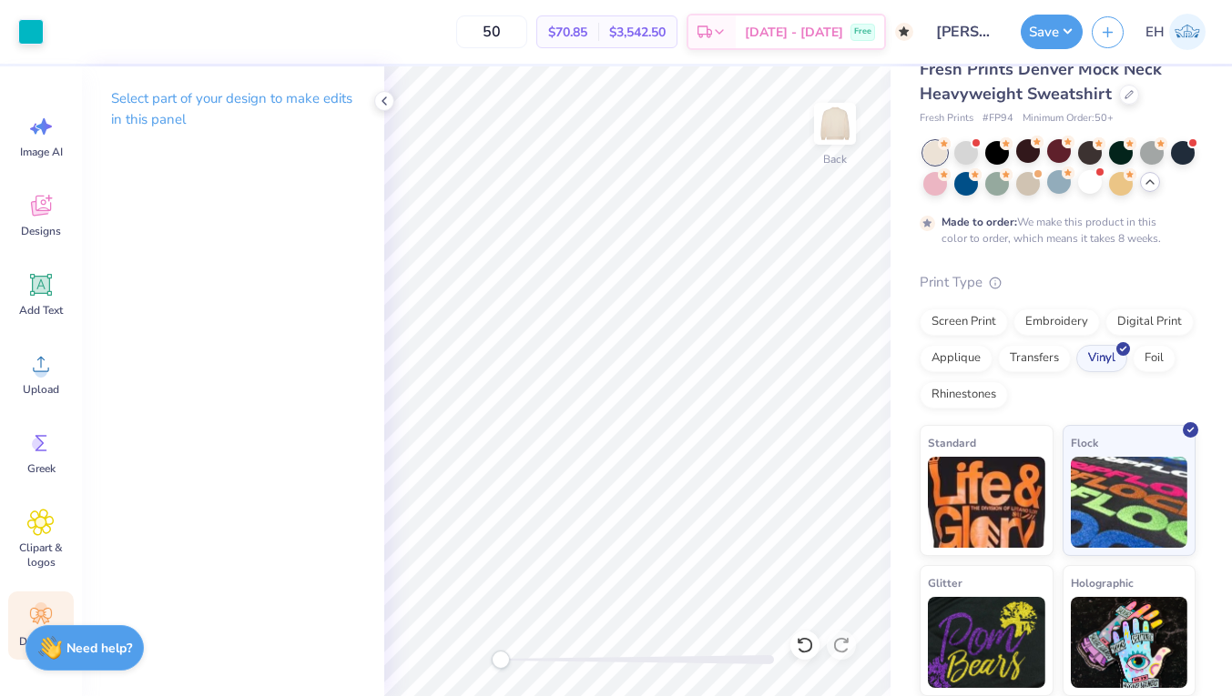
click at [37, 604] on circle at bounding box center [41, 609] width 13 height 13
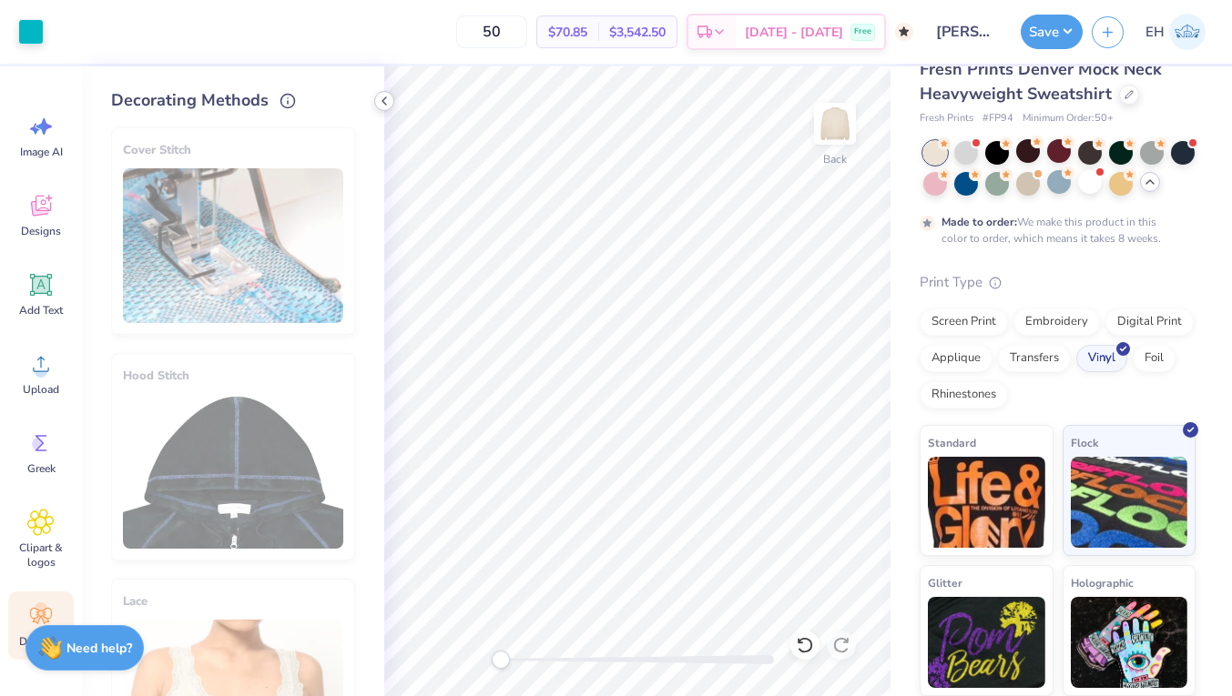
click at [388, 105] on icon at bounding box center [384, 101] width 15 height 15
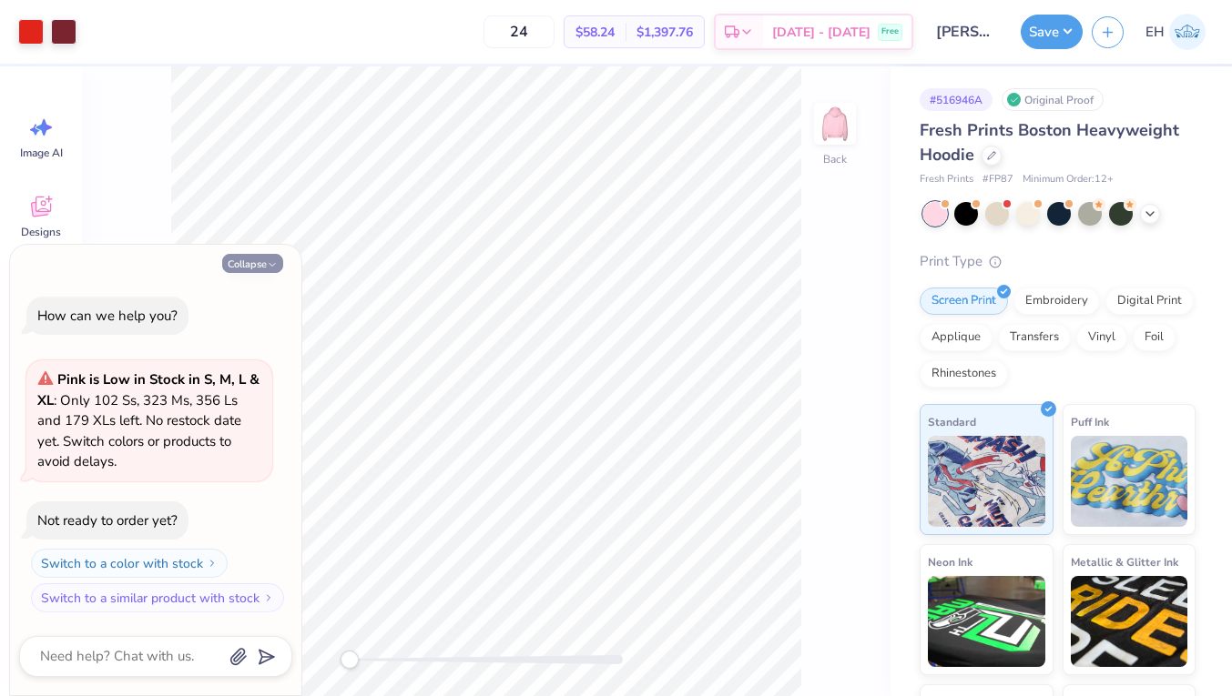
click at [267, 260] on icon "button" at bounding box center [272, 264] width 11 height 11
type textarea "x"
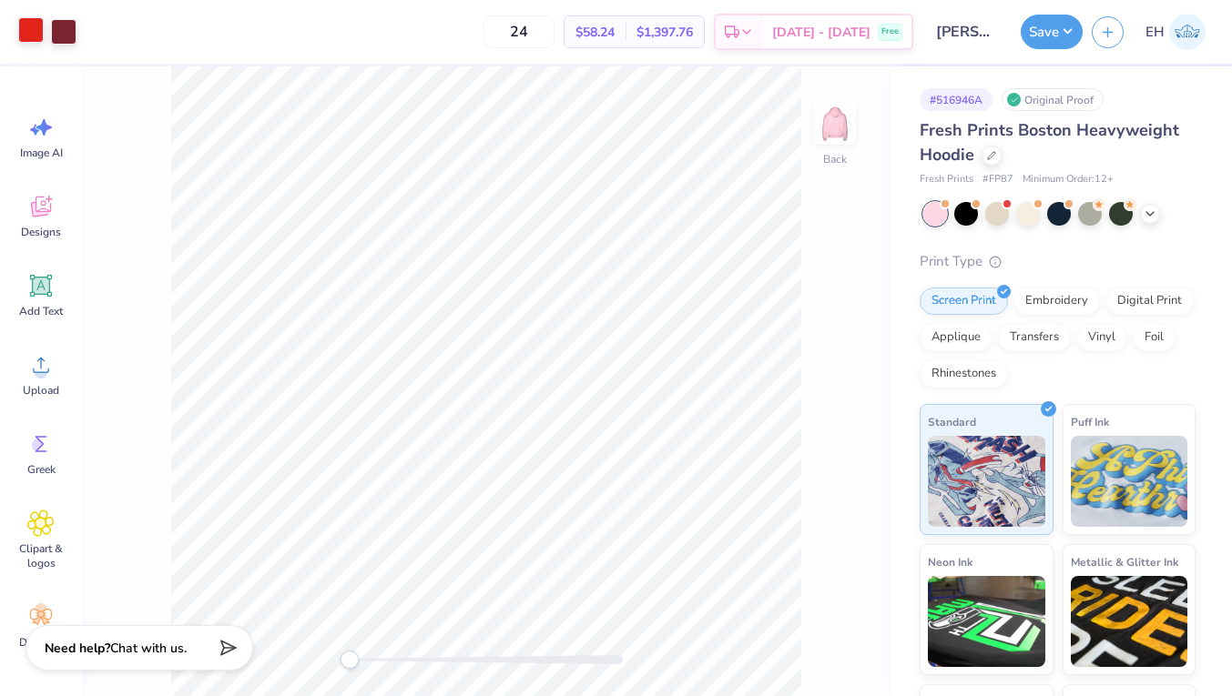
click at [28, 28] on div at bounding box center [30, 29] width 25 height 25
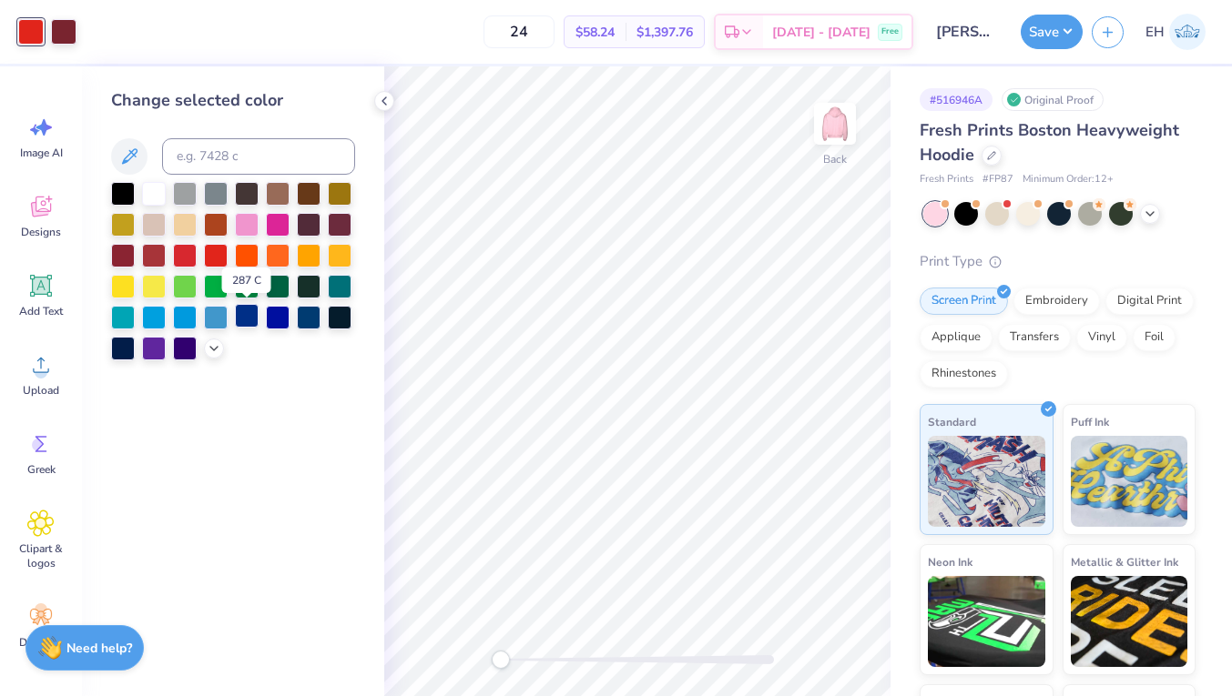
click at [251, 321] on div at bounding box center [247, 316] width 24 height 24
click at [65, 34] on div at bounding box center [63, 29] width 25 height 25
click at [218, 322] on div at bounding box center [216, 316] width 24 height 24
click at [389, 98] on icon at bounding box center [384, 101] width 15 height 15
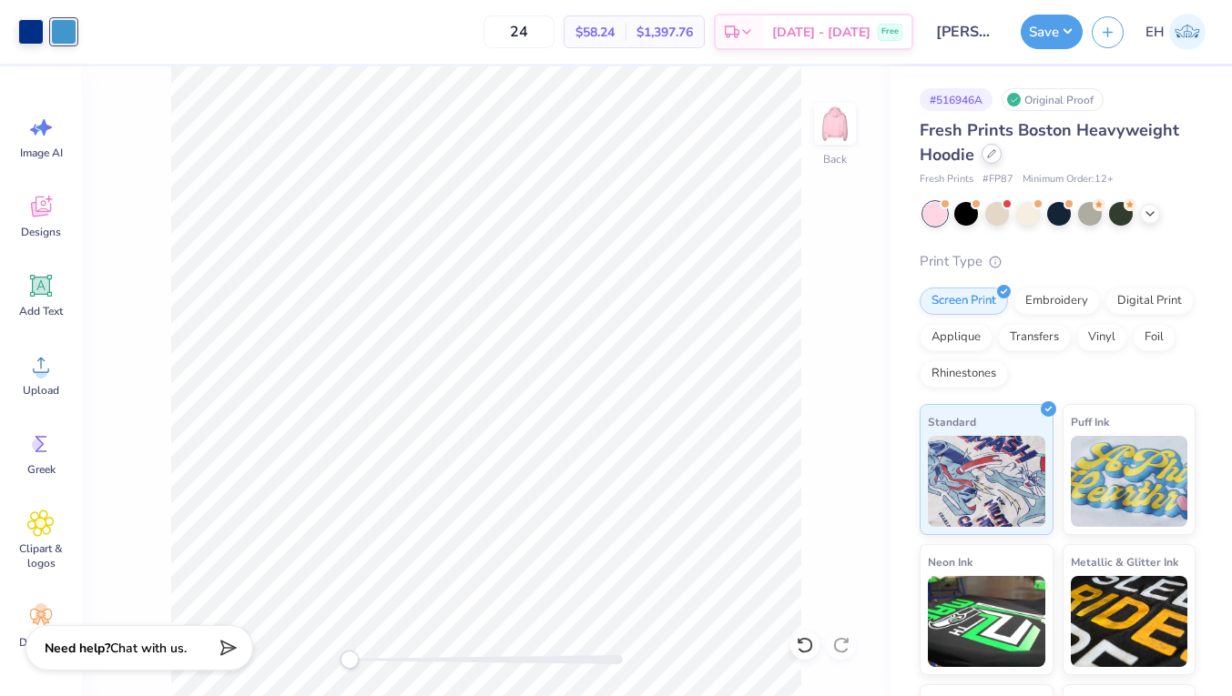
click at [992, 157] on icon at bounding box center [991, 153] width 9 height 9
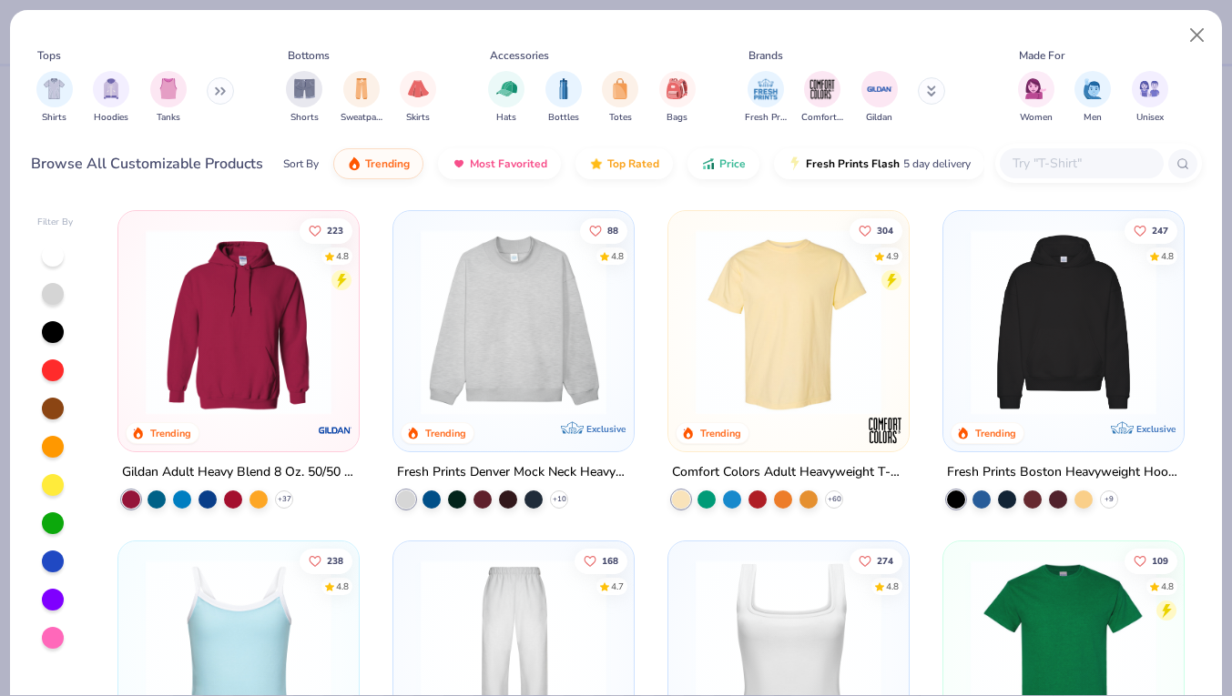
click at [536, 306] on img at bounding box center [513, 322] width 204 height 186
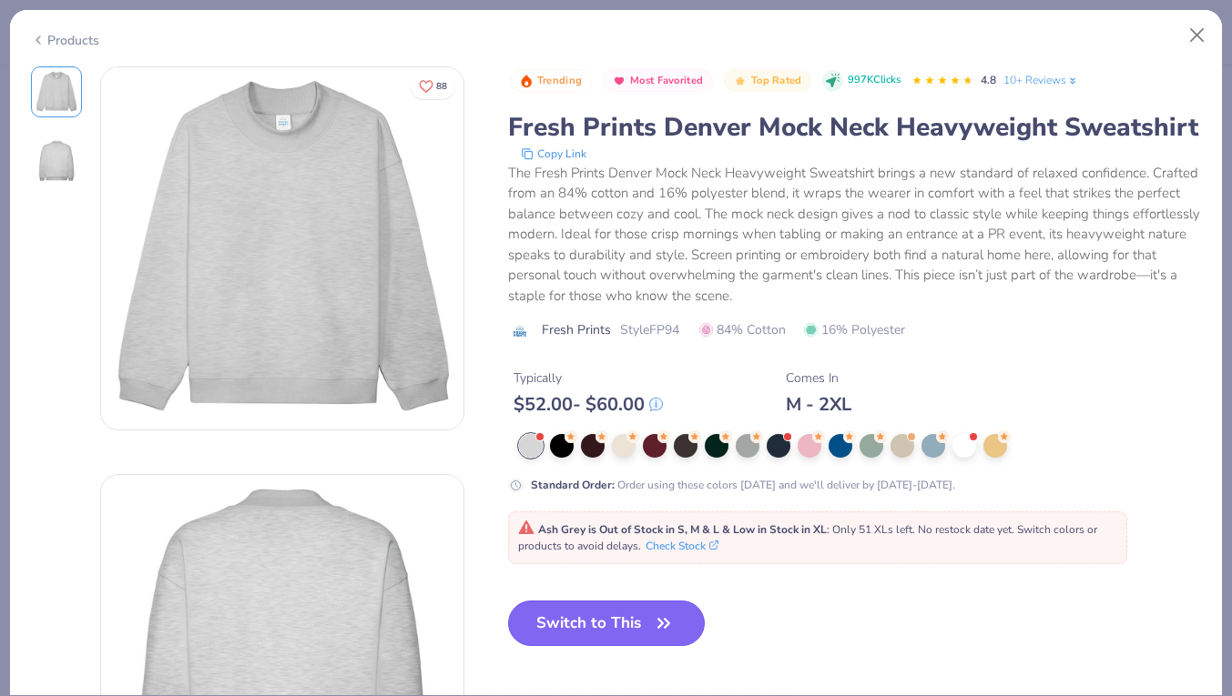
click at [592, 617] on button "Switch to This" at bounding box center [607, 624] width 198 height 46
type input "50"
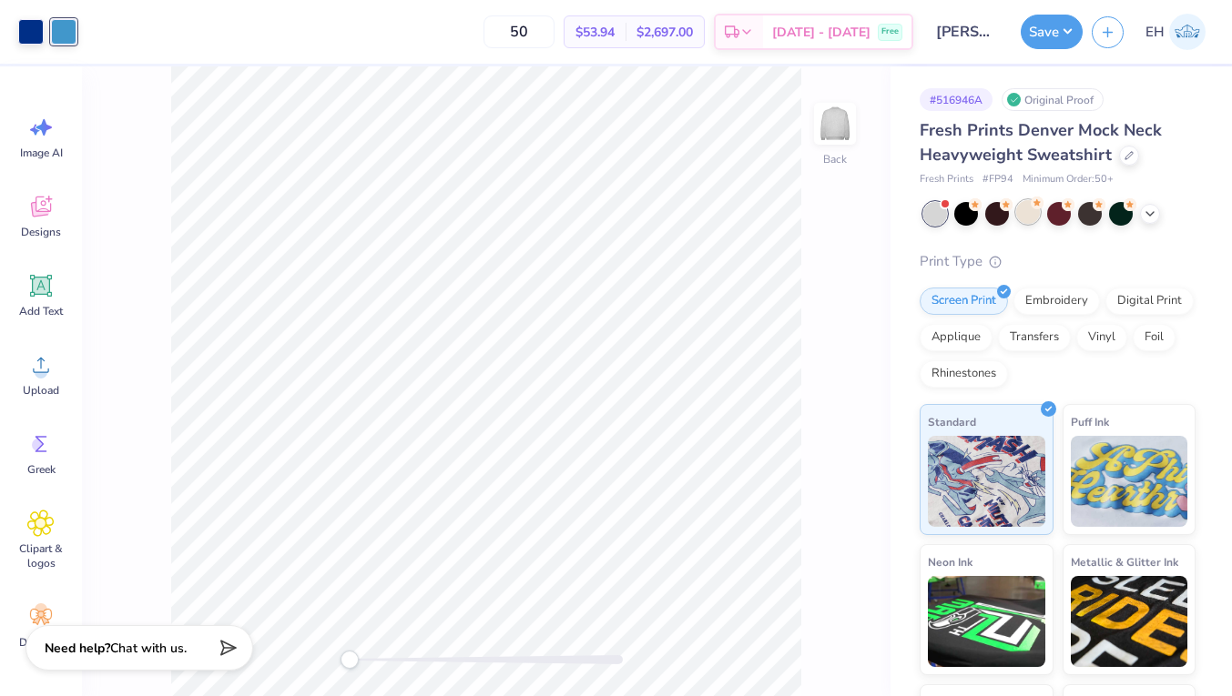
click at [1029, 206] on div at bounding box center [1028, 212] width 24 height 24
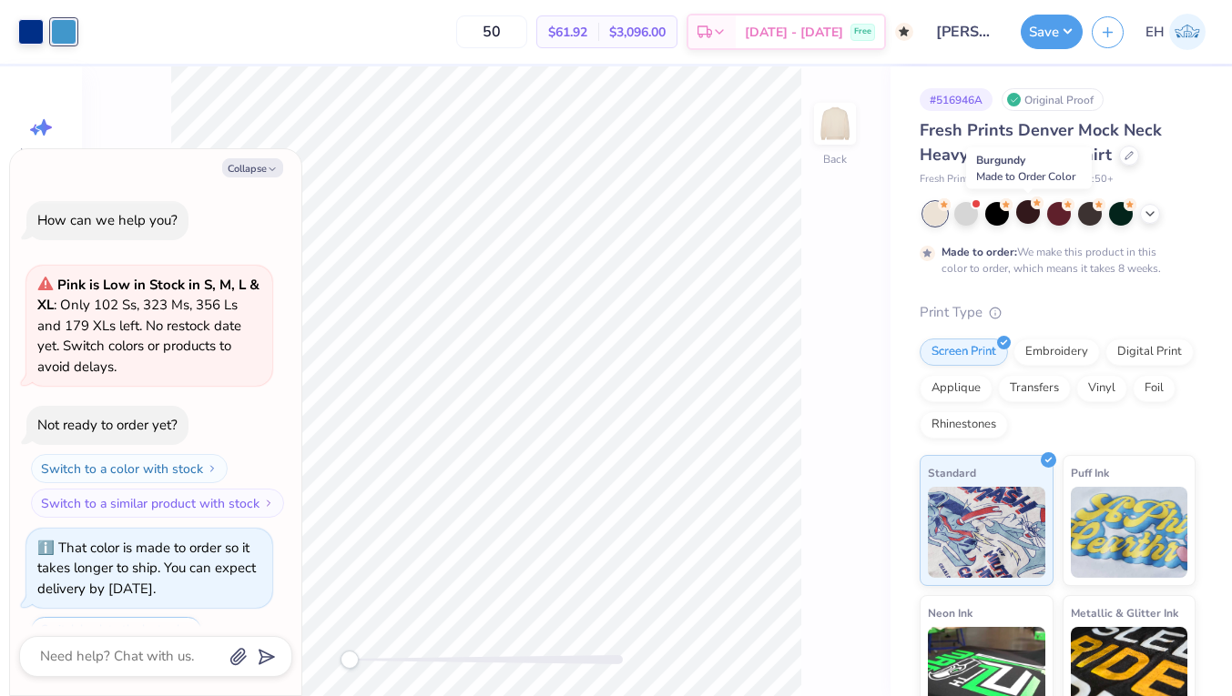
scroll to position [76, 0]
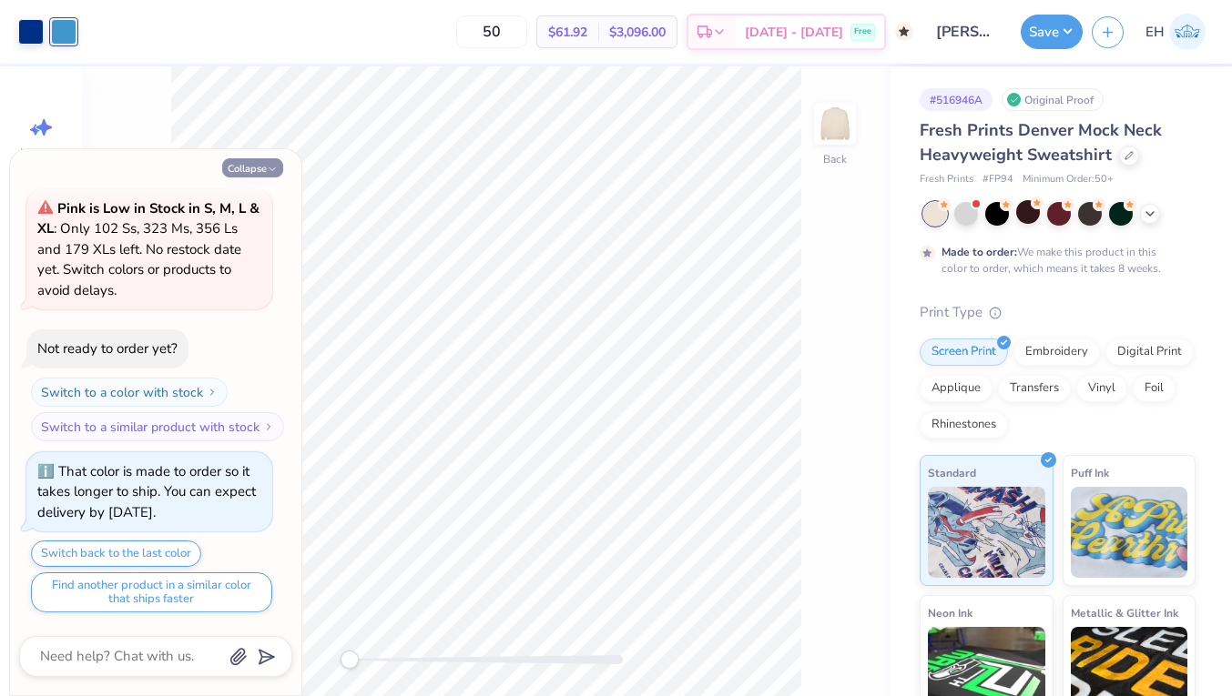
click at [269, 167] on icon "button" at bounding box center [272, 169] width 11 height 11
type textarea "x"
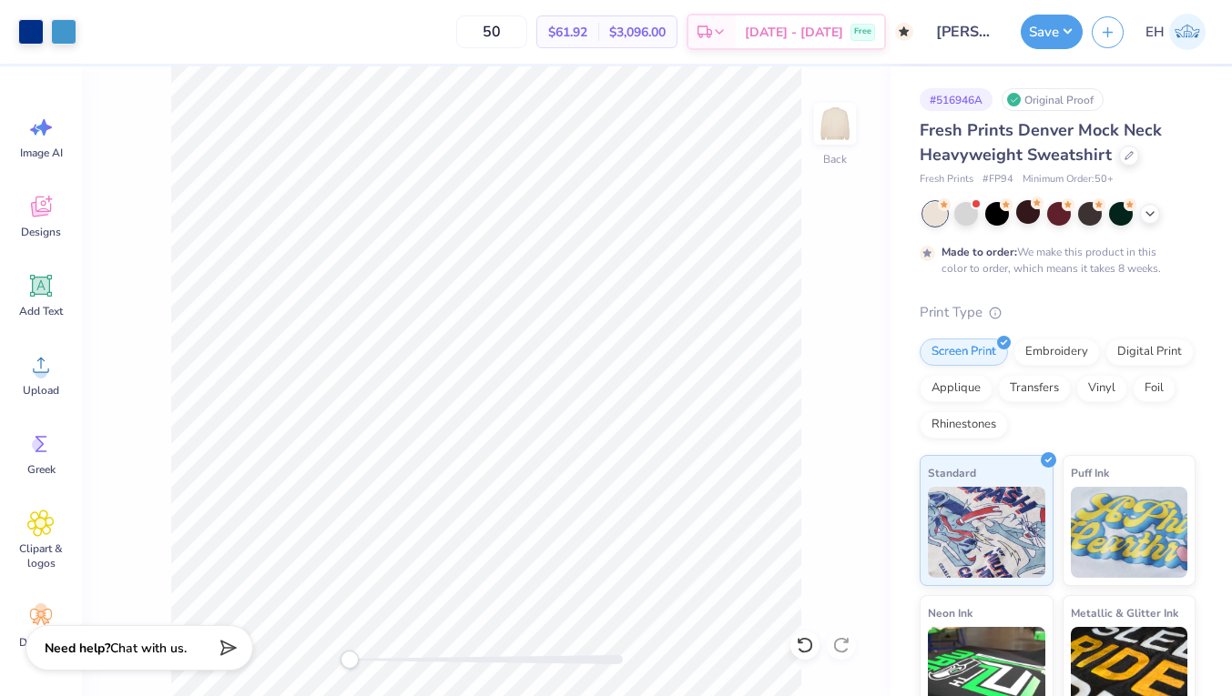
click at [948, 36] on input "Ellesse Holton : East Carolina University (ECU)" at bounding box center [966, 32] width 89 height 36
click at [1051, 36] on button "Save" at bounding box center [1052, 29] width 62 height 35
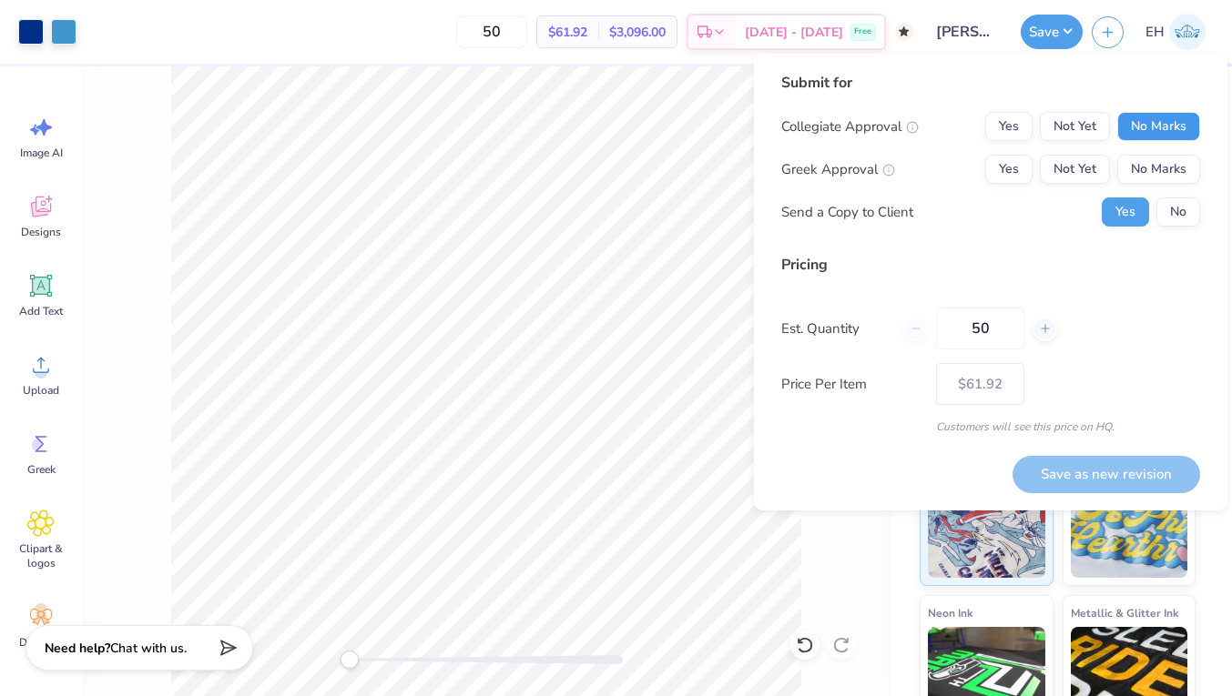
click at [1146, 127] on button "No Marks" at bounding box center [1158, 126] width 83 height 29
click at [1019, 174] on button "Yes" at bounding box center [1008, 169] width 47 height 29
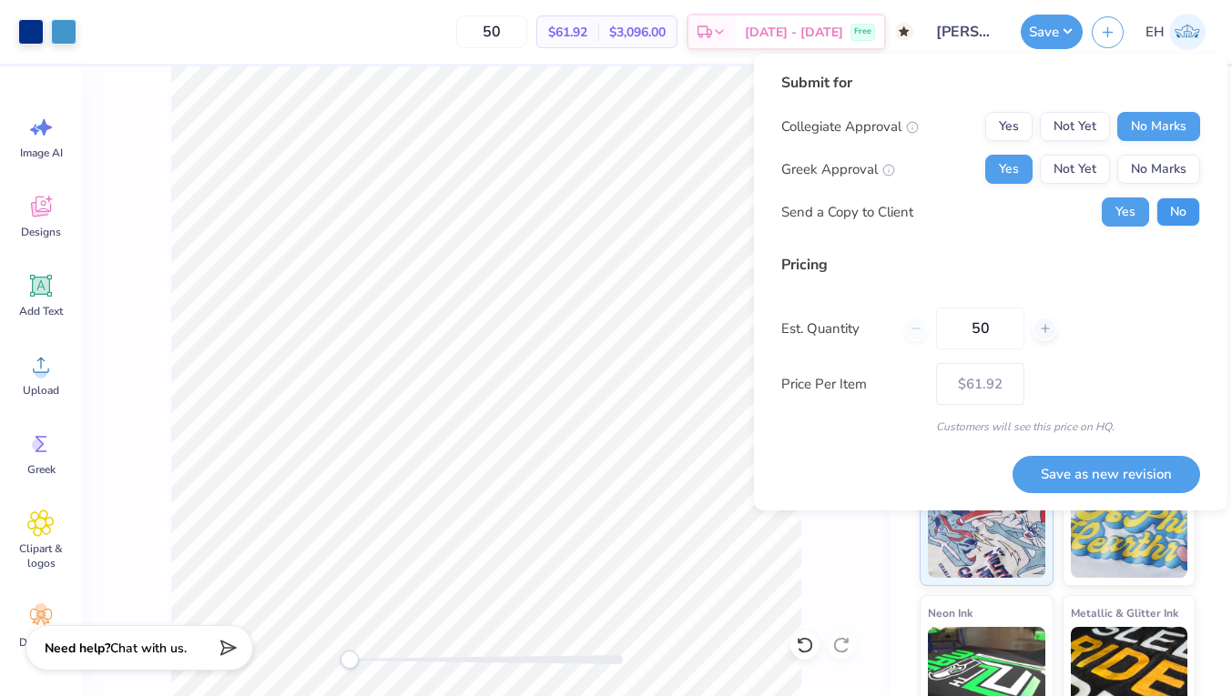
click at [1174, 213] on button "No" at bounding box center [1178, 212] width 44 height 29
click at [1099, 477] on button "Save as new revision" at bounding box center [1106, 474] width 188 height 37
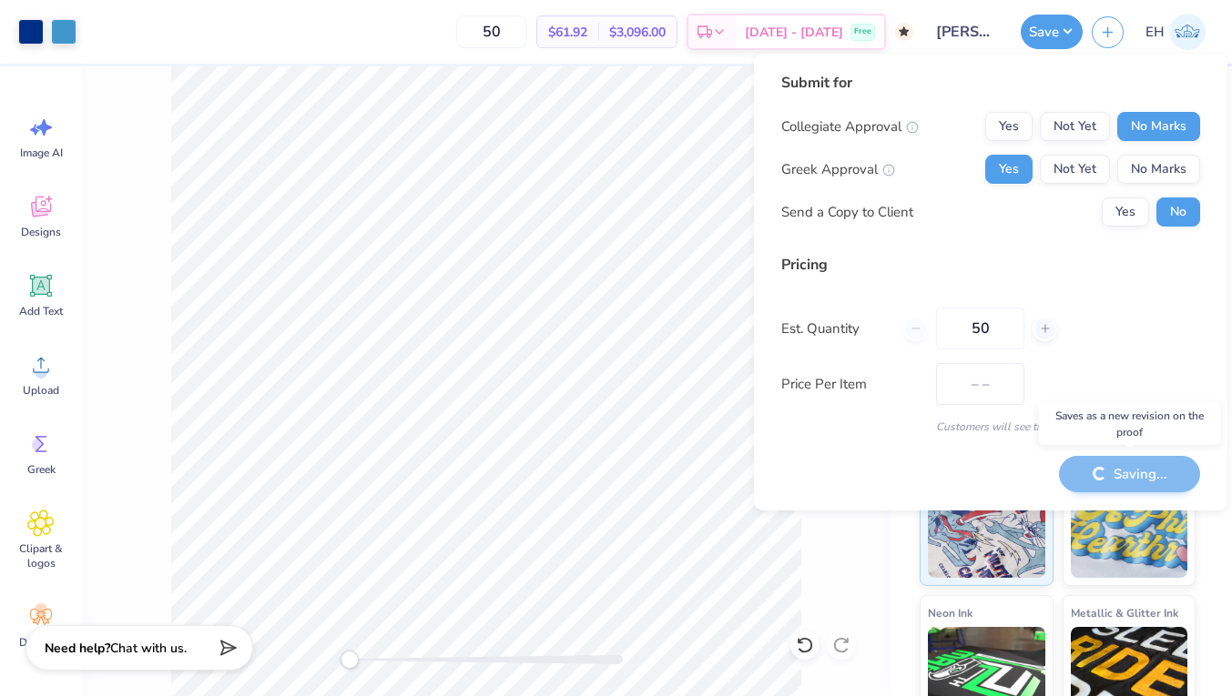
type input "$61.92"
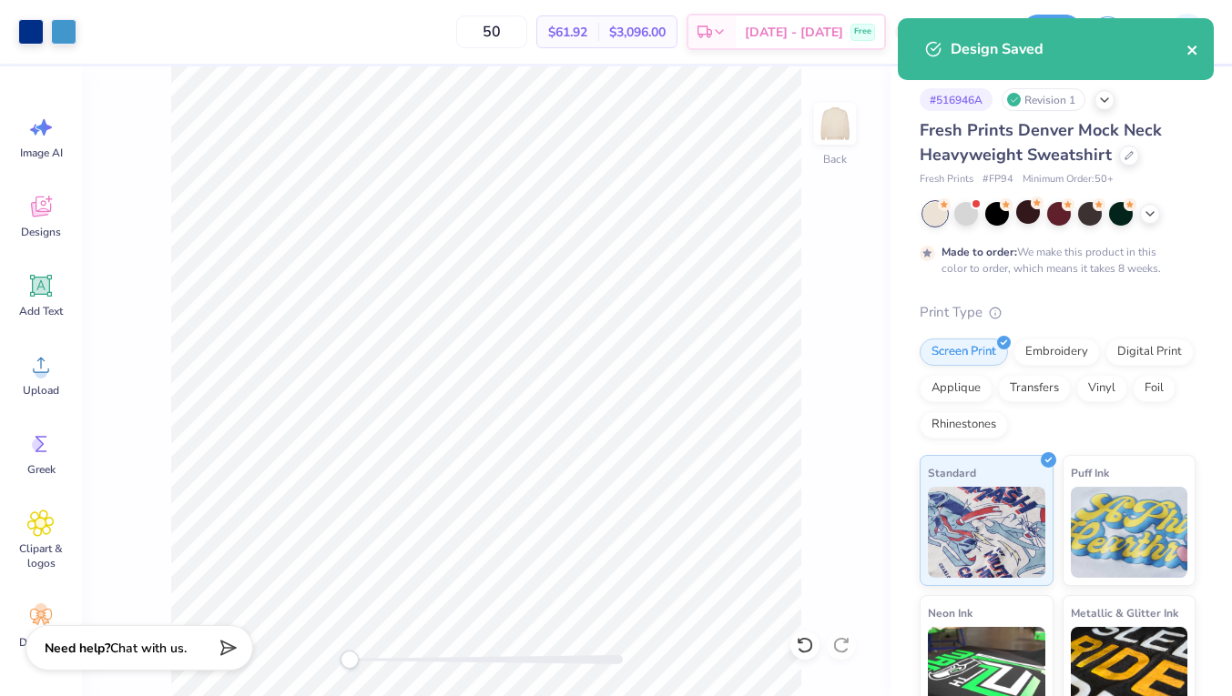
click at [1194, 55] on icon "close" at bounding box center [1192, 50] width 13 height 15
